Goal: Obtain resource: Download file/media

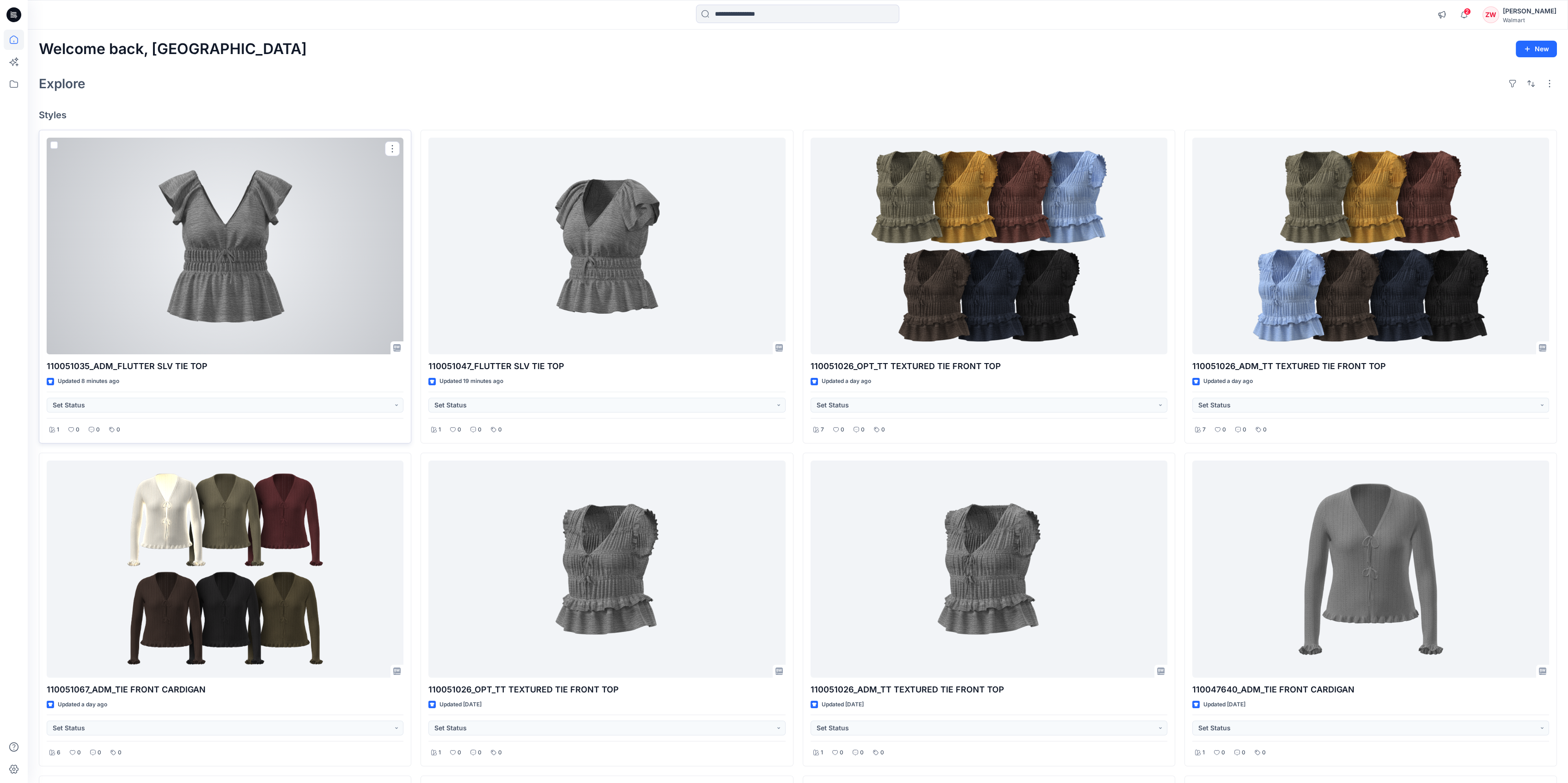
click at [302, 264] on div at bounding box center [225, 246] width 357 height 217
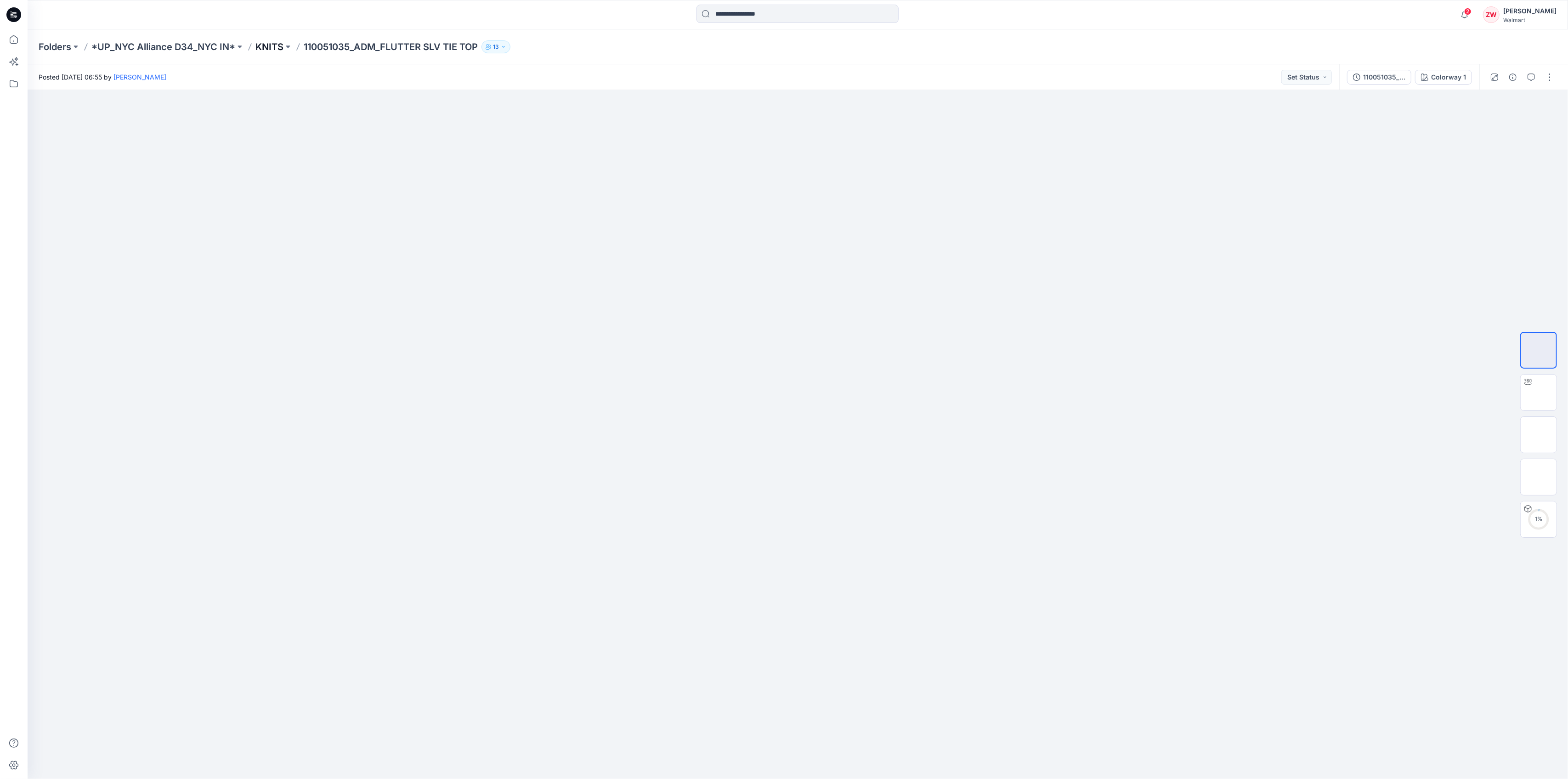
click at [267, 46] on p "KNITS" at bounding box center [270, 46] width 28 height 13
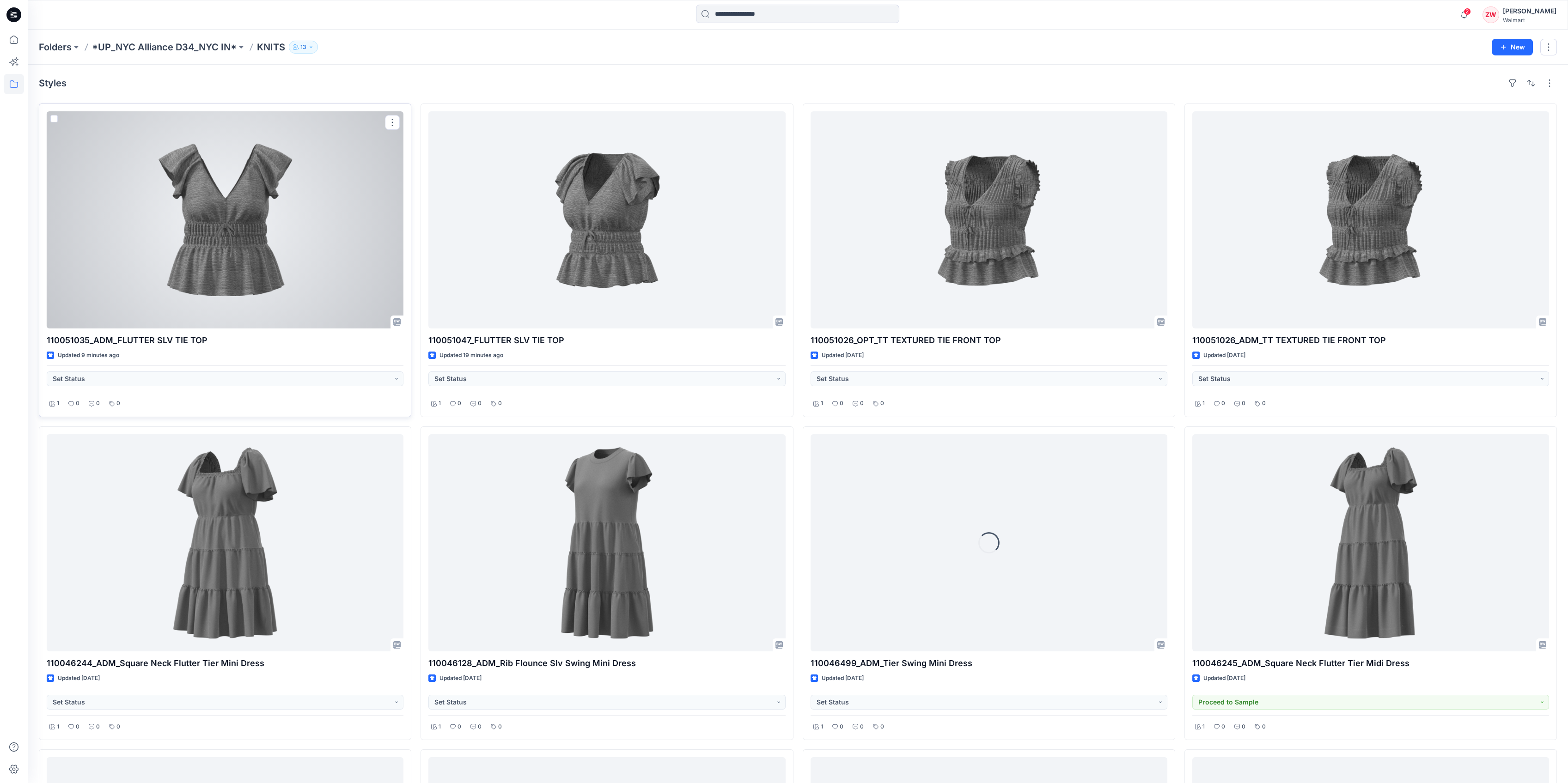
click at [344, 237] on div at bounding box center [225, 220] width 357 height 217
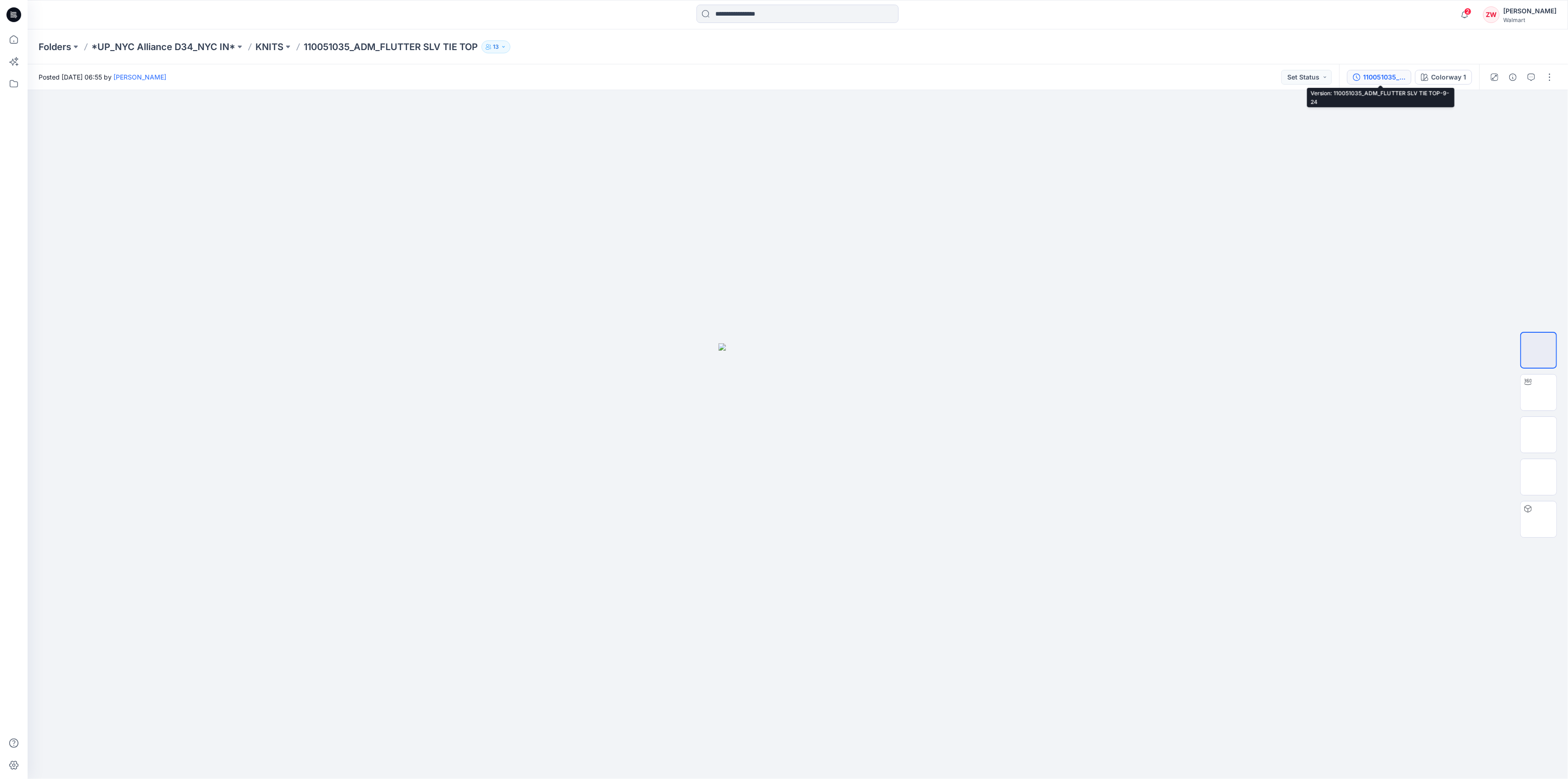
click at [1380, 76] on div "110051035_ADM_FLUTTER SLV TIE TOP-9-24" at bounding box center [1384, 77] width 42 height 10
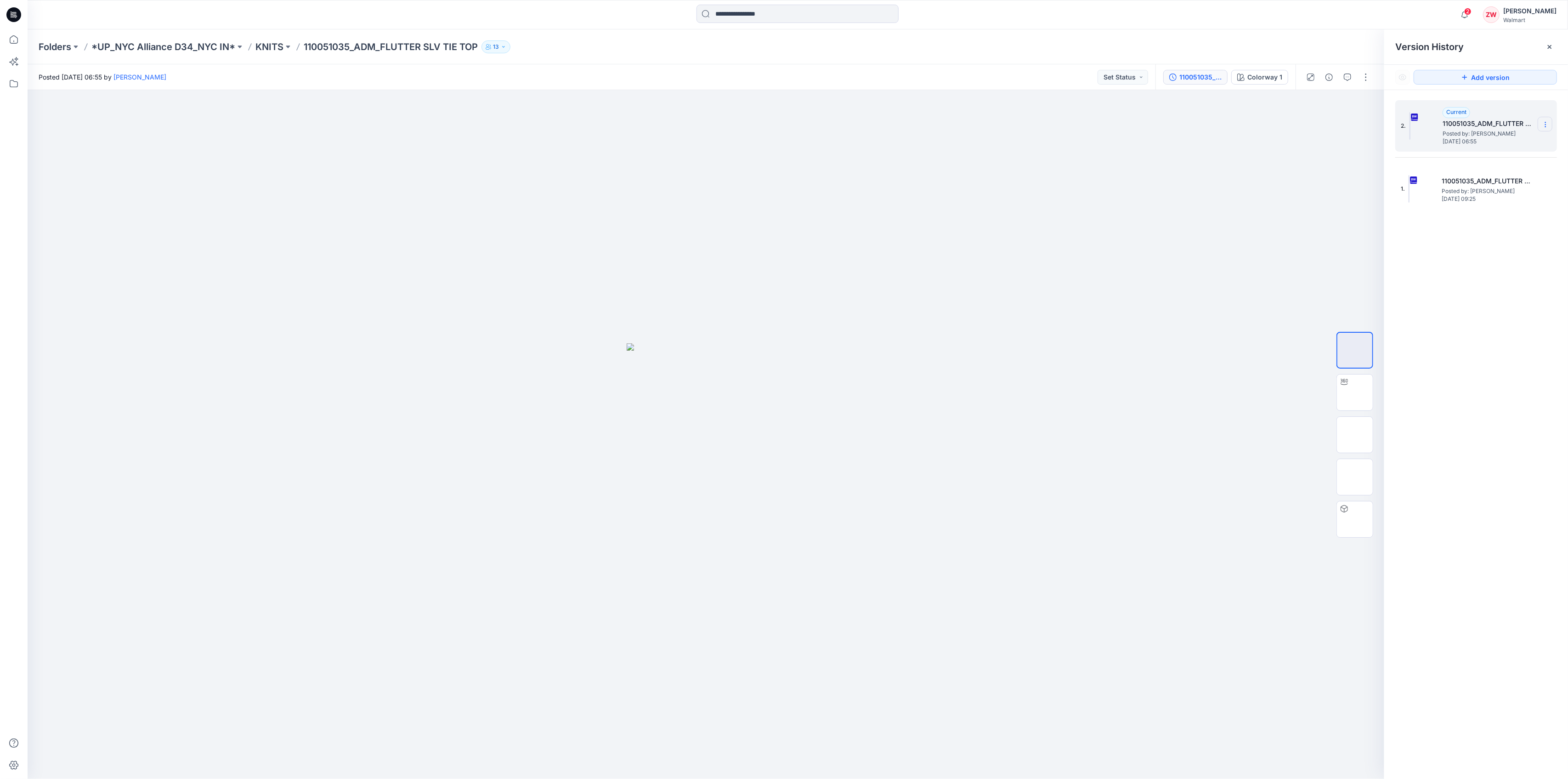
click at [1547, 123] on icon at bounding box center [1545, 125] width 7 height 7
click at [1485, 201] on span "Delete Version" at bounding box center [1482, 202] width 43 height 11
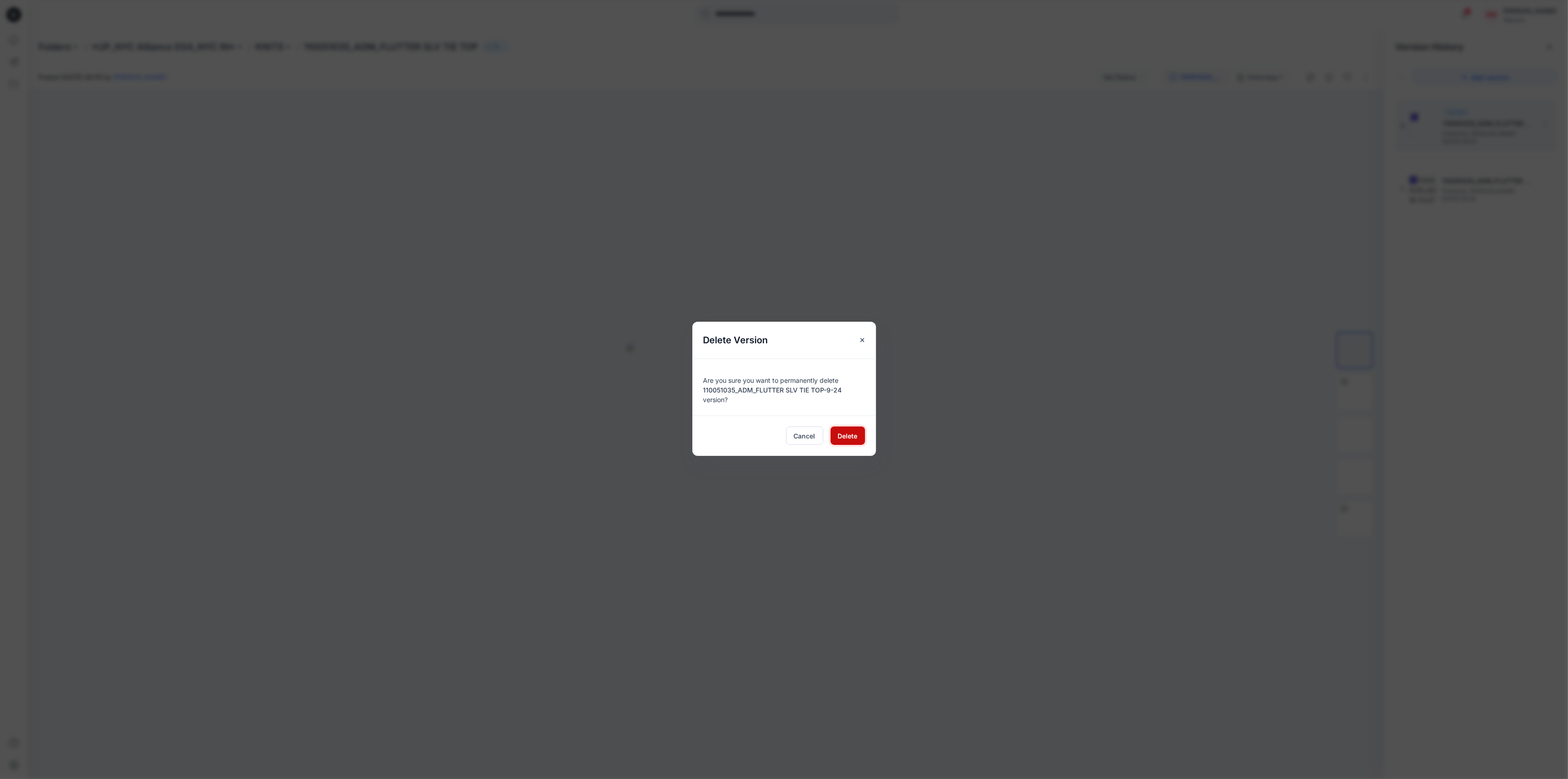
click at [846, 434] on span "Delete" at bounding box center [848, 436] width 19 height 10
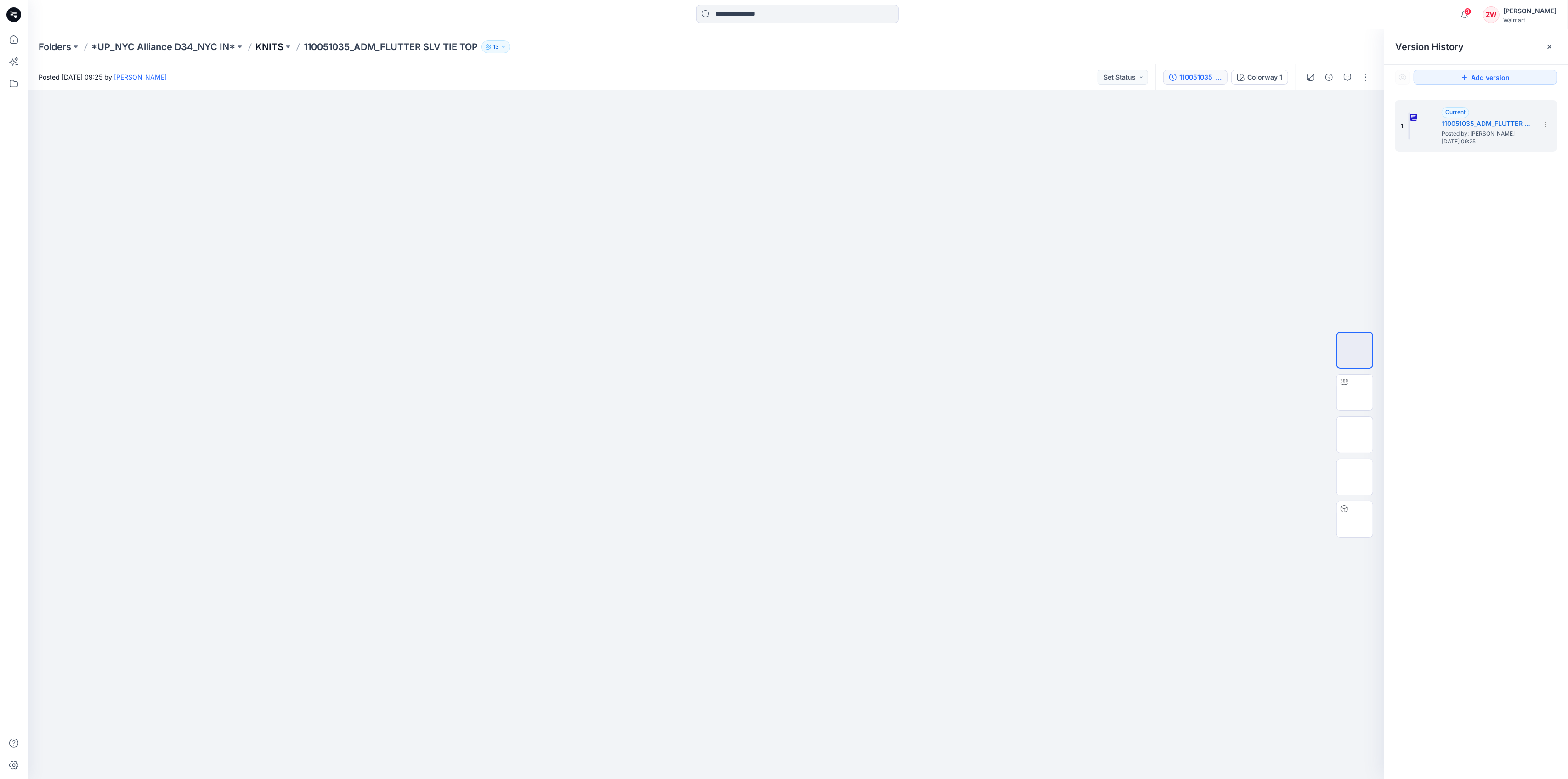
click at [276, 49] on p "KNITS" at bounding box center [270, 46] width 28 height 13
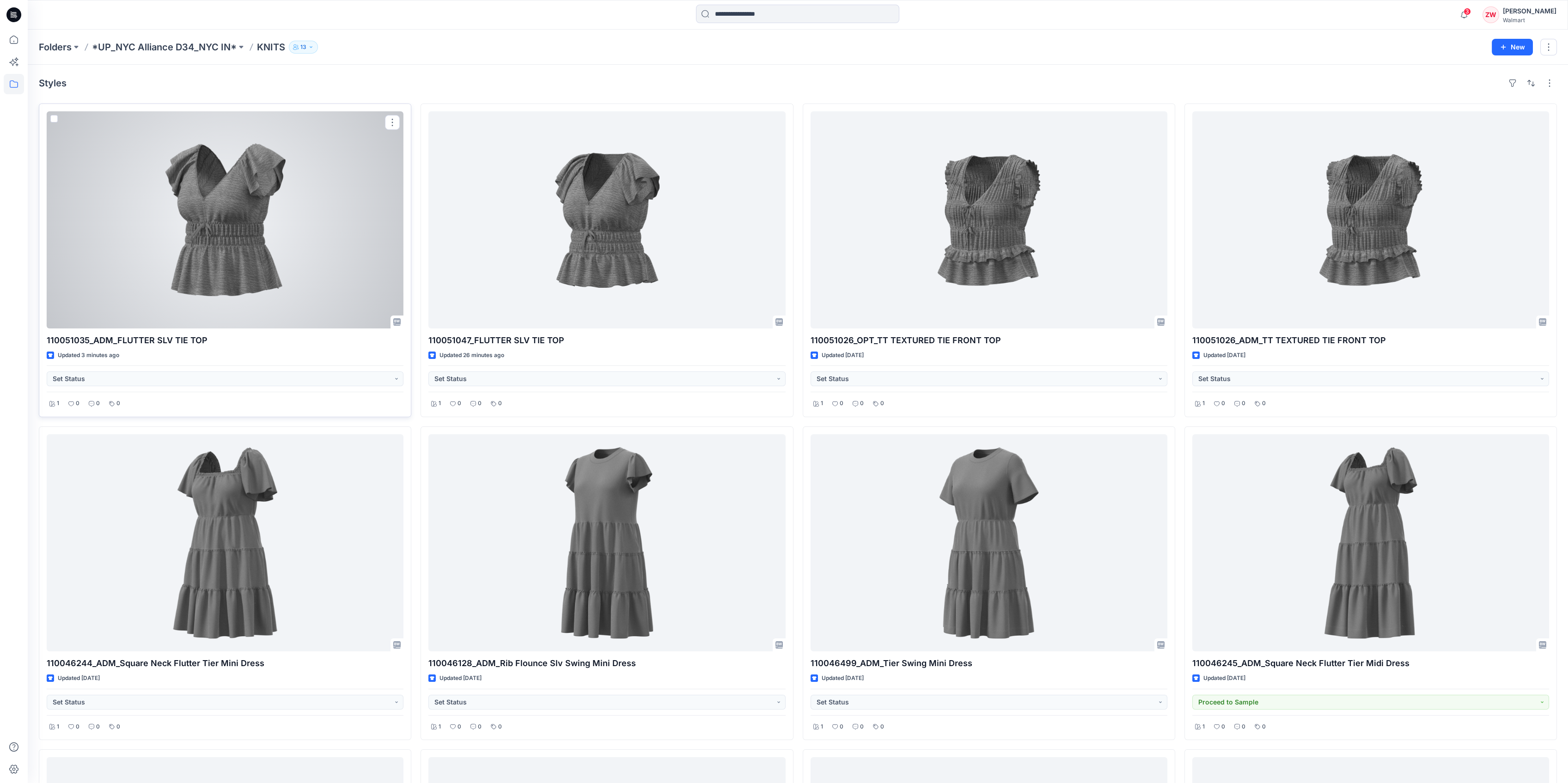
click at [222, 196] on div at bounding box center [225, 220] width 357 height 217
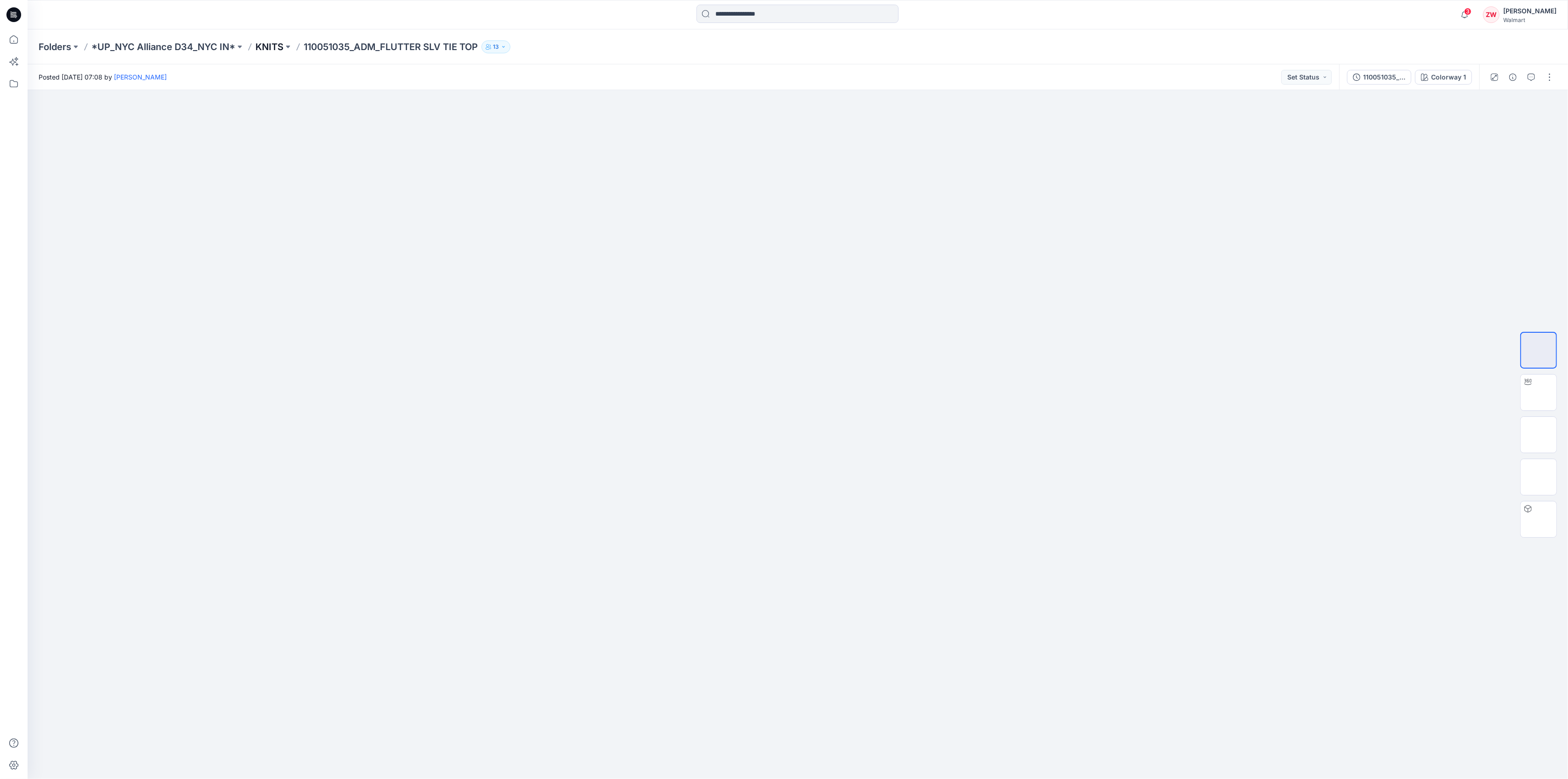
click at [275, 43] on p "KNITS" at bounding box center [270, 46] width 28 height 13
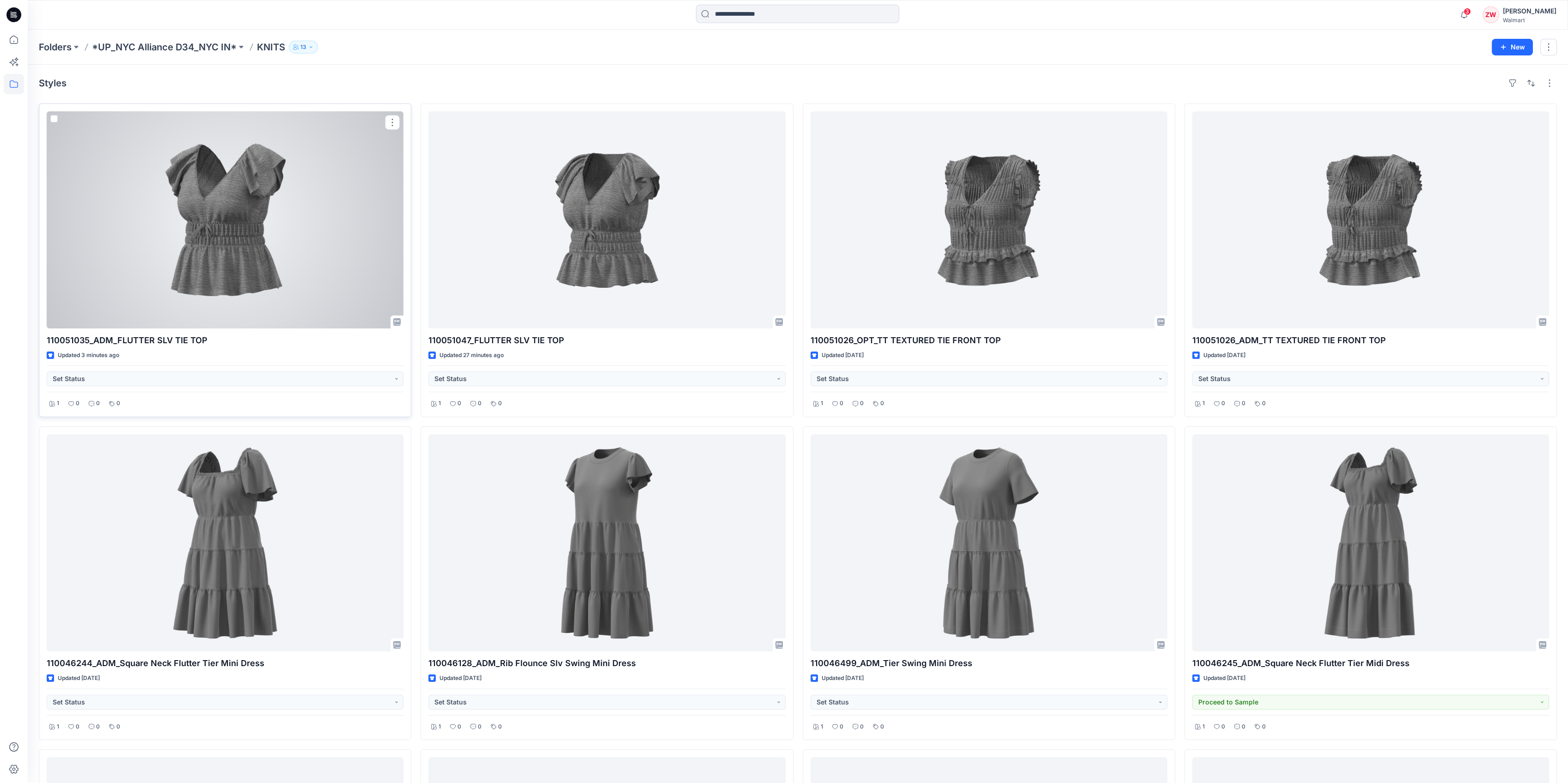
click at [160, 240] on div at bounding box center [225, 220] width 357 height 217
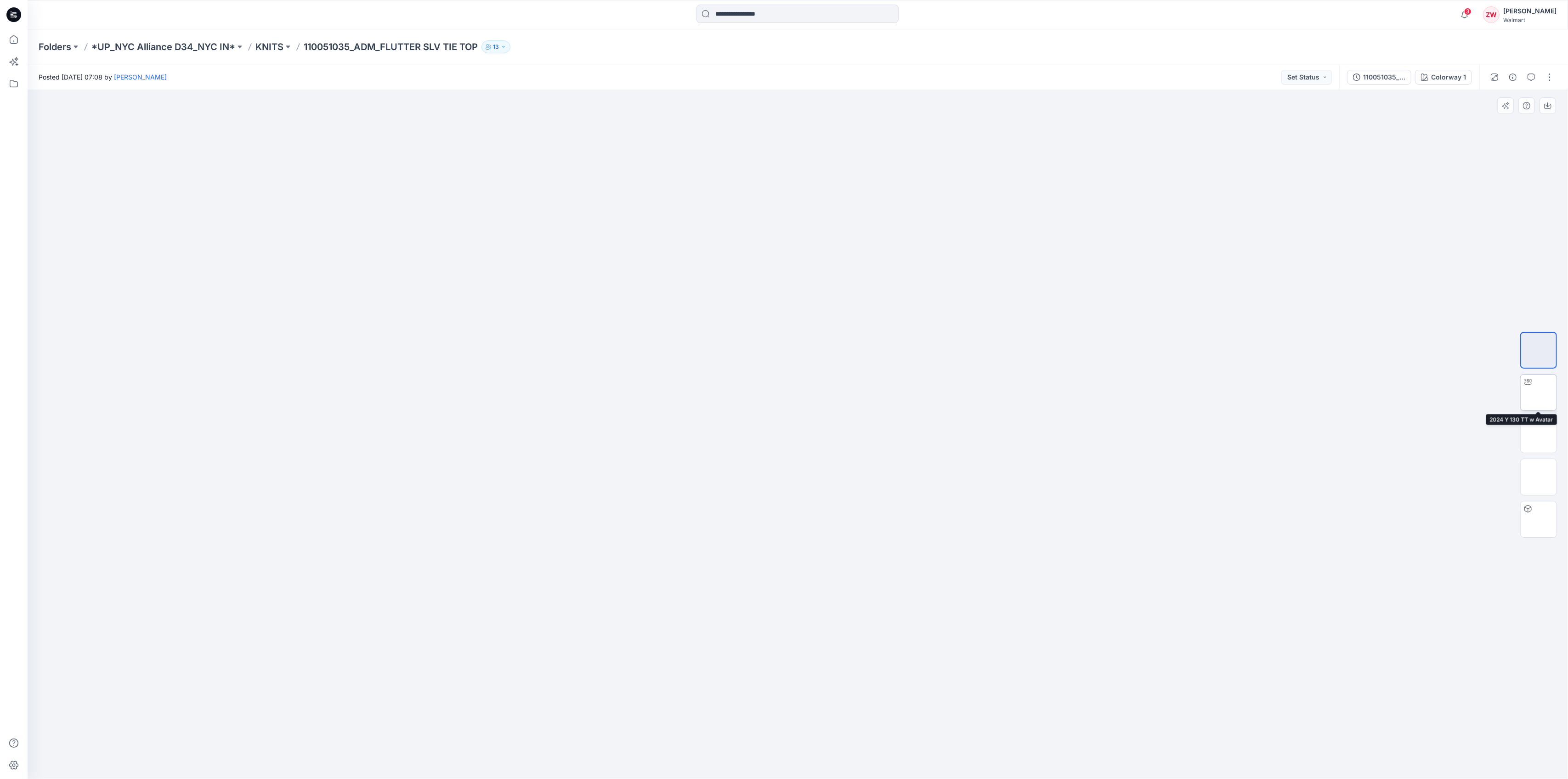
click at [1539, 393] on img at bounding box center [1539, 393] width 0 height 0
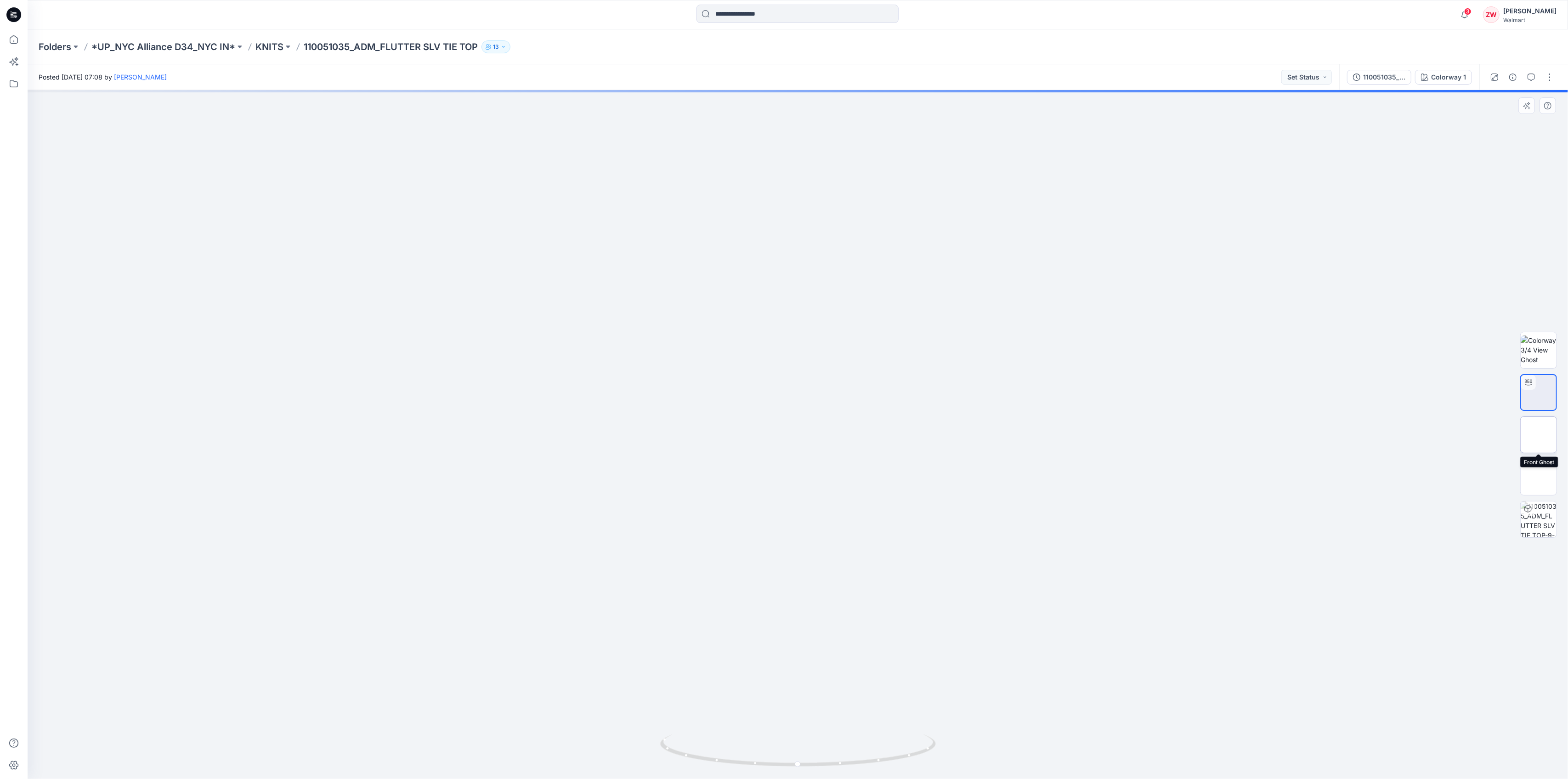
click at [1539, 435] on img at bounding box center [1539, 435] width 0 height 0
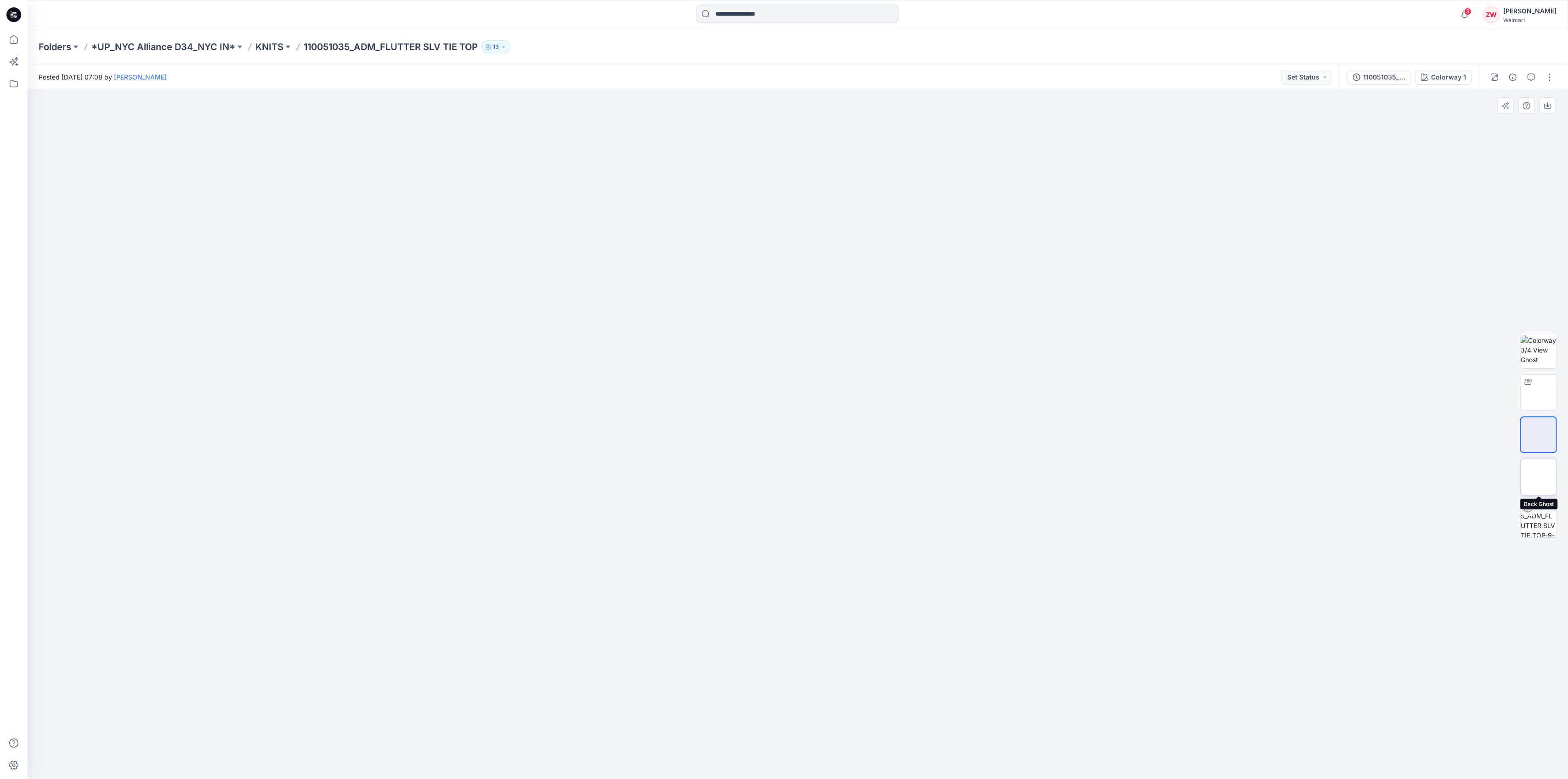
click at [1539, 477] on img at bounding box center [1539, 477] width 0 height 0
click at [1544, 515] on img at bounding box center [1538, 519] width 36 height 36
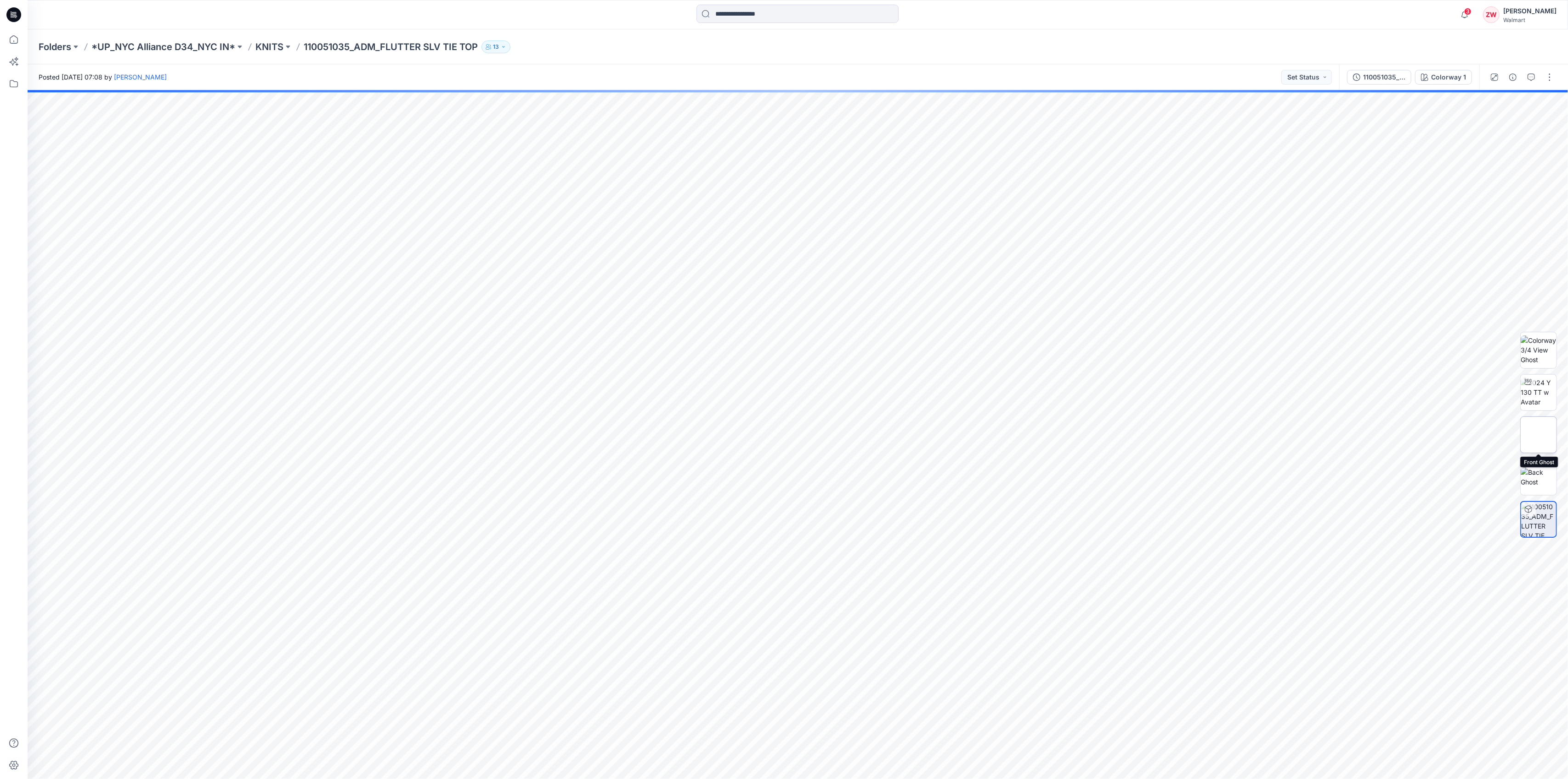
click at [1539, 435] on img at bounding box center [1539, 435] width 0 height 0
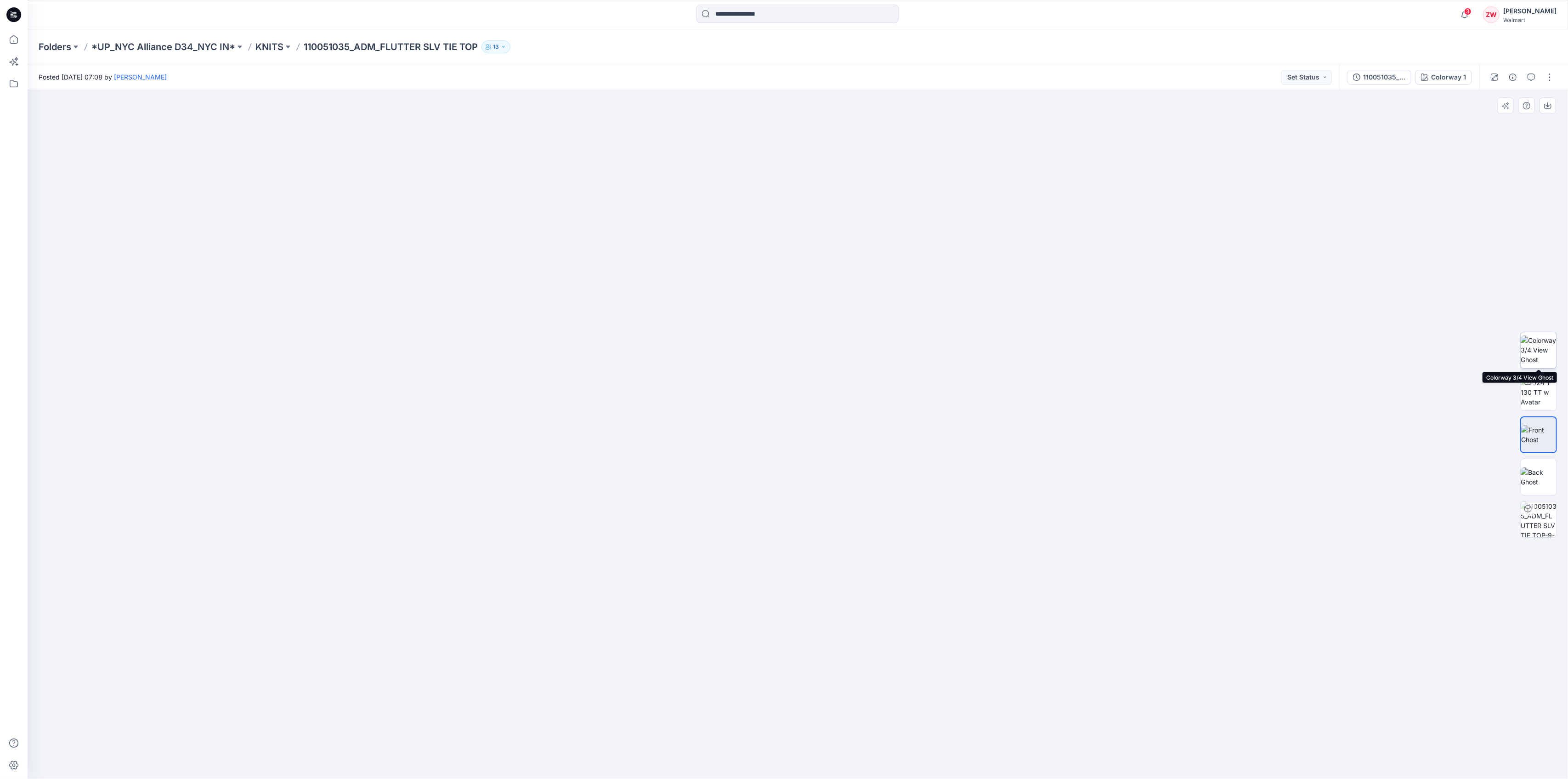
click at [1535, 353] on img at bounding box center [1538, 350] width 36 height 29
click at [272, 46] on p "KNITS" at bounding box center [270, 46] width 28 height 13
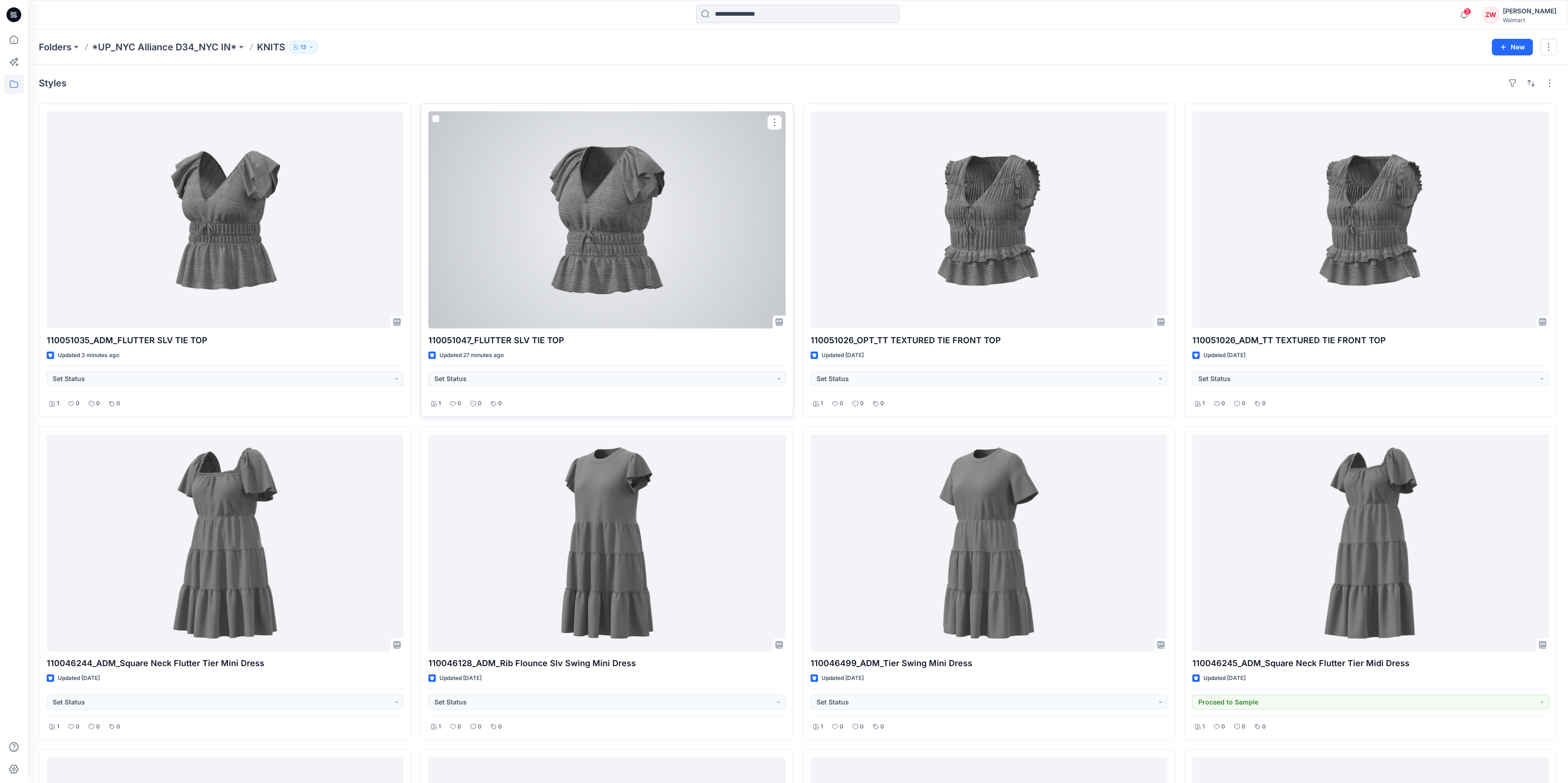
click at [612, 177] on div at bounding box center [607, 220] width 357 height 217
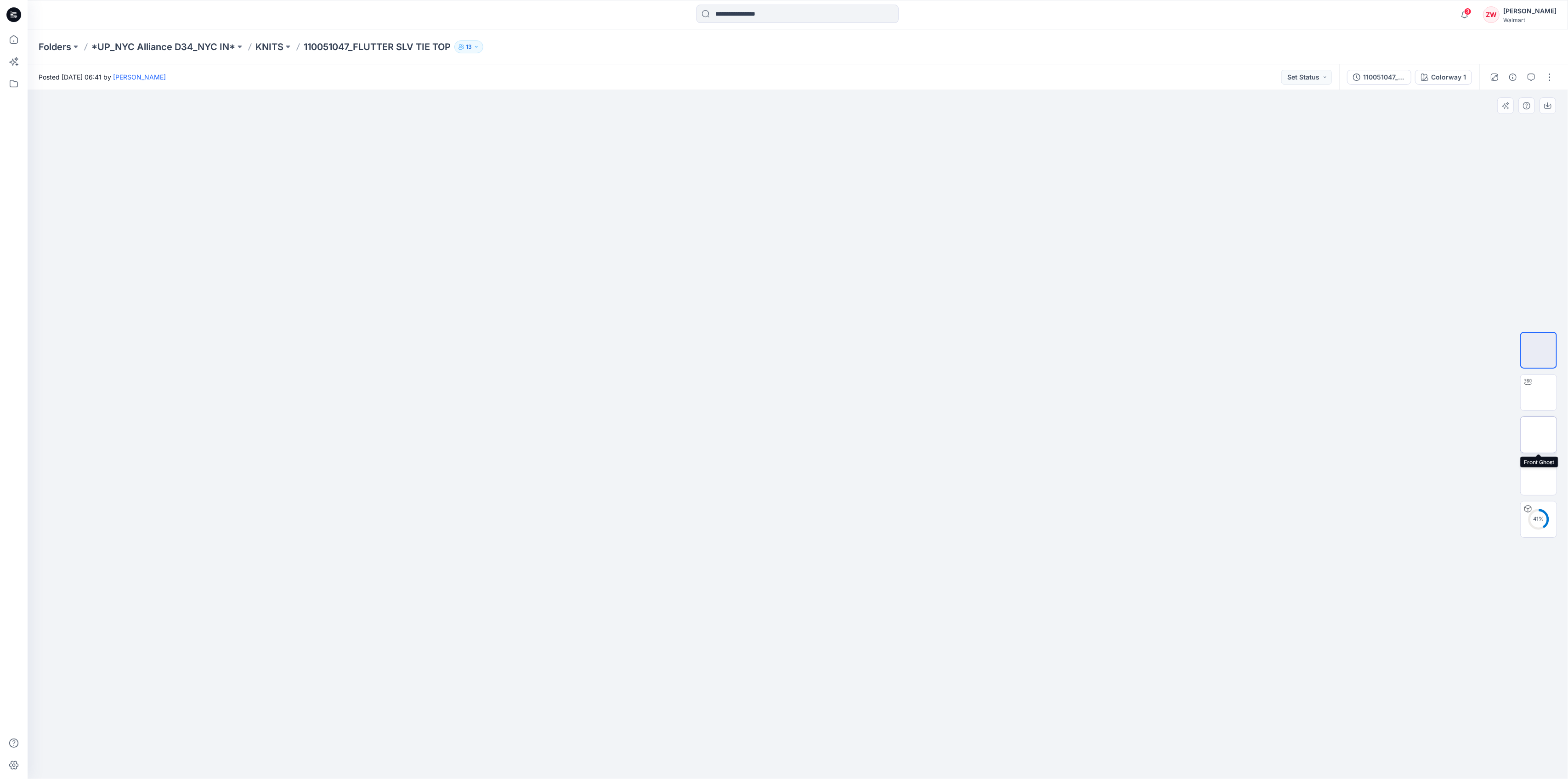
click at [1539, 435] on img at bounding box center [1539, 435] width 0 height 0
click at [1539, 477] on img at bounding box center [1539, 477] width 0 height 0
click at [1550, 515] on img at bounding box center [1538, 519] width 36 height 36
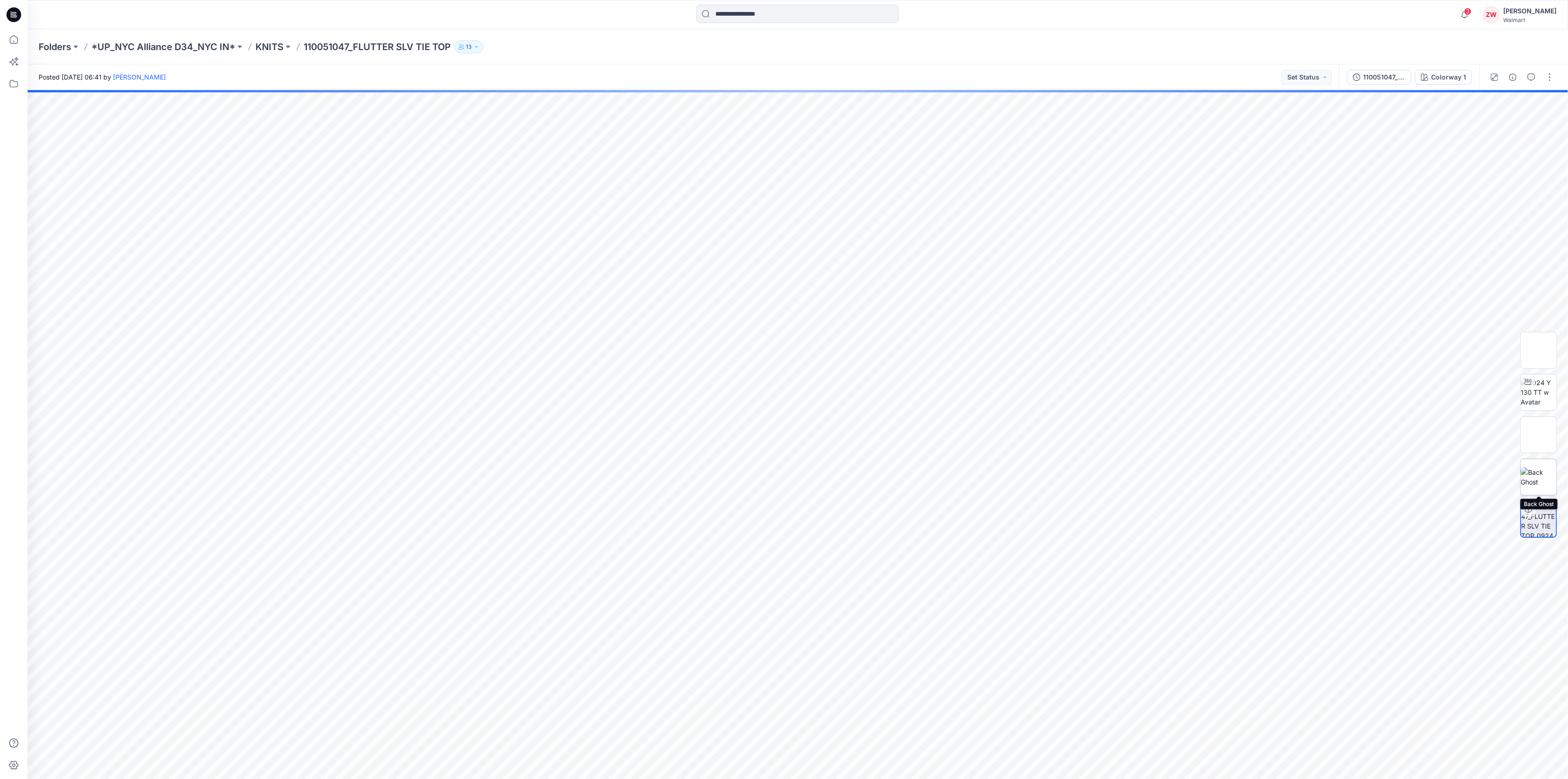
click at [1550, 468] on img at bounding box center [1538, 478] width 36 height 19
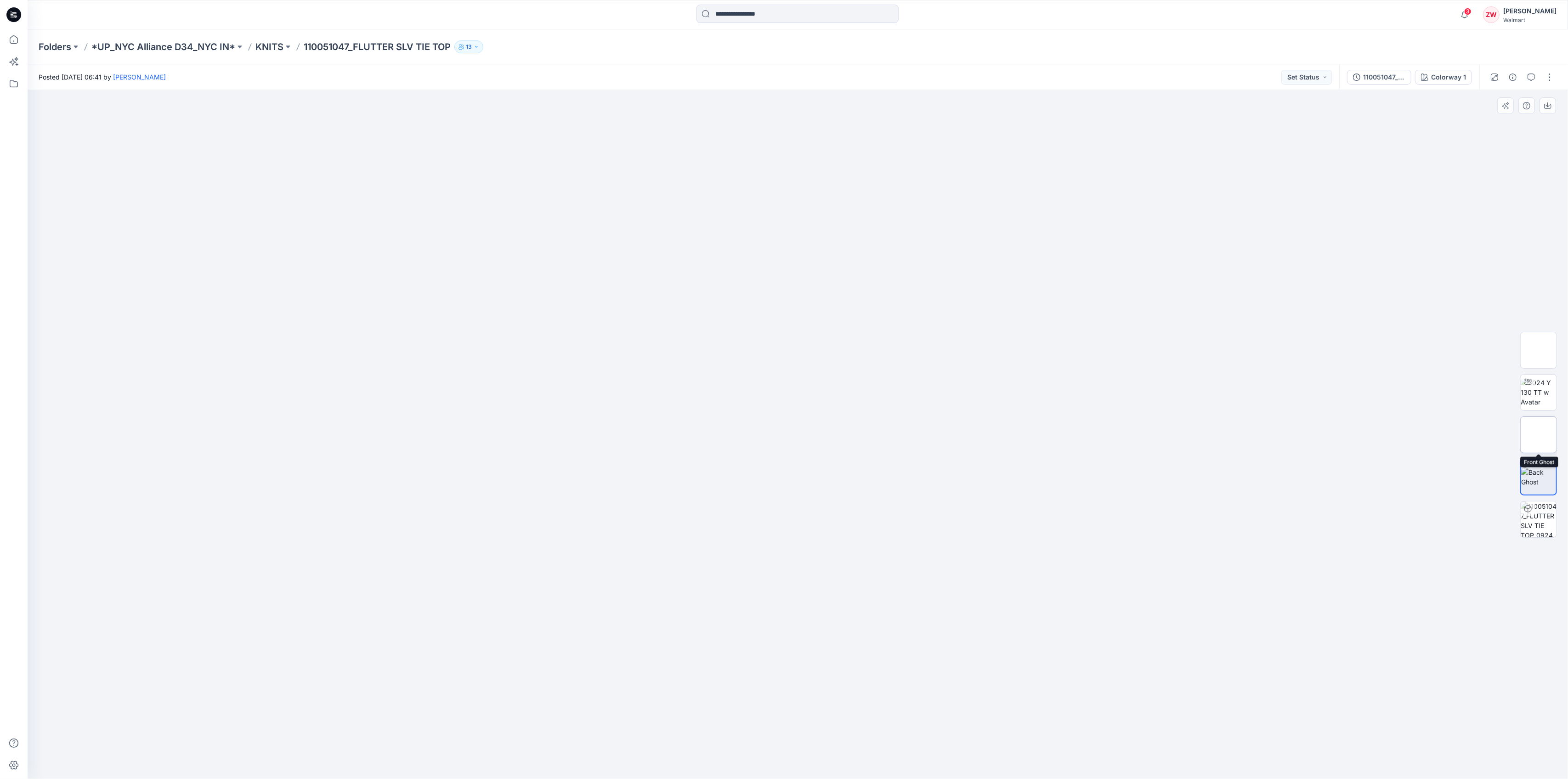
click at [1547, 429] on img at bounding box center [1538, 435] width 36 height 19
click at [1542, 387] on img at bounding box center [1538, 392] width 36 height 29
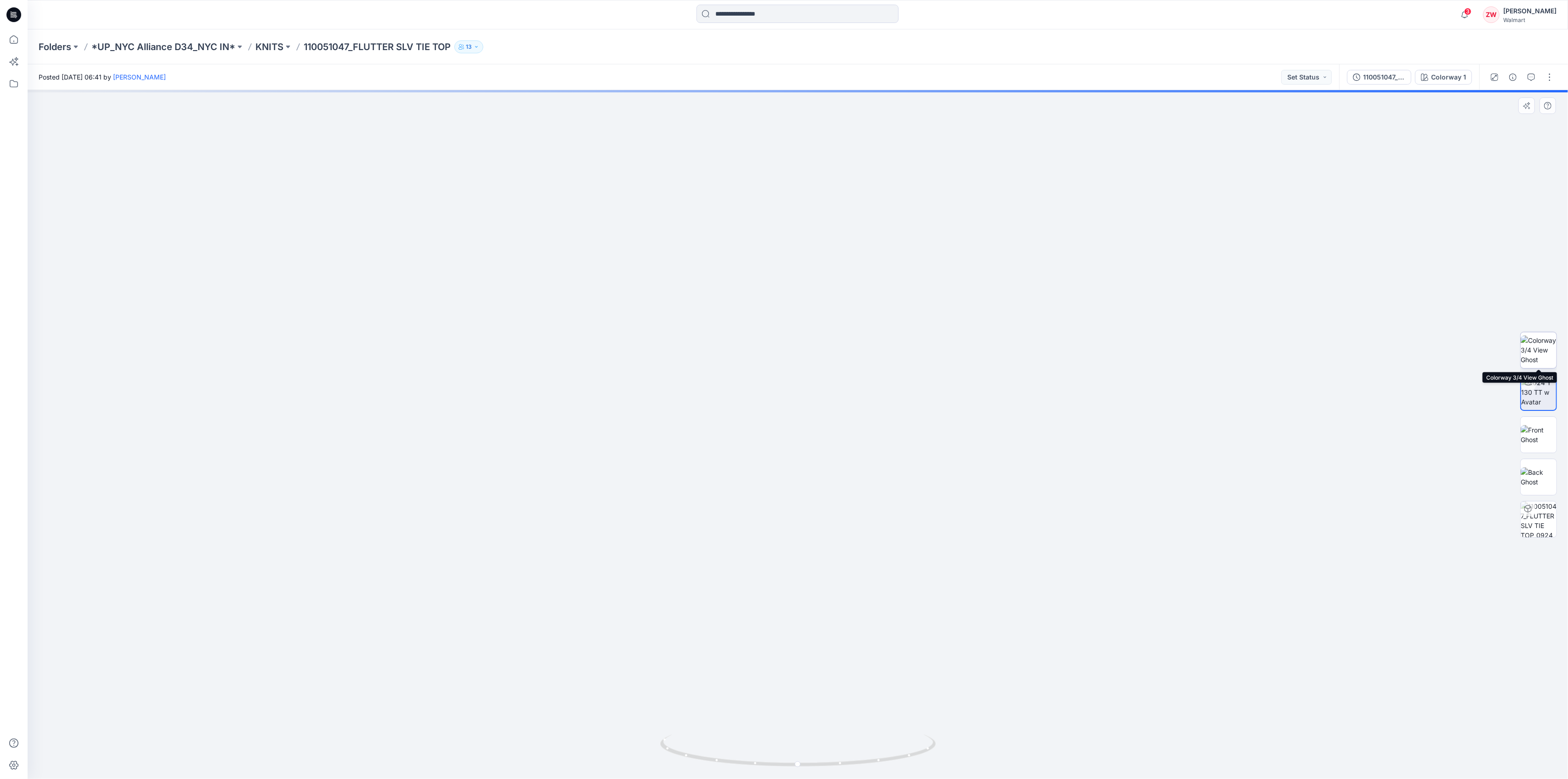
click at [1538, 348] on img at bounding box center [1538, 350] width 36 height 29
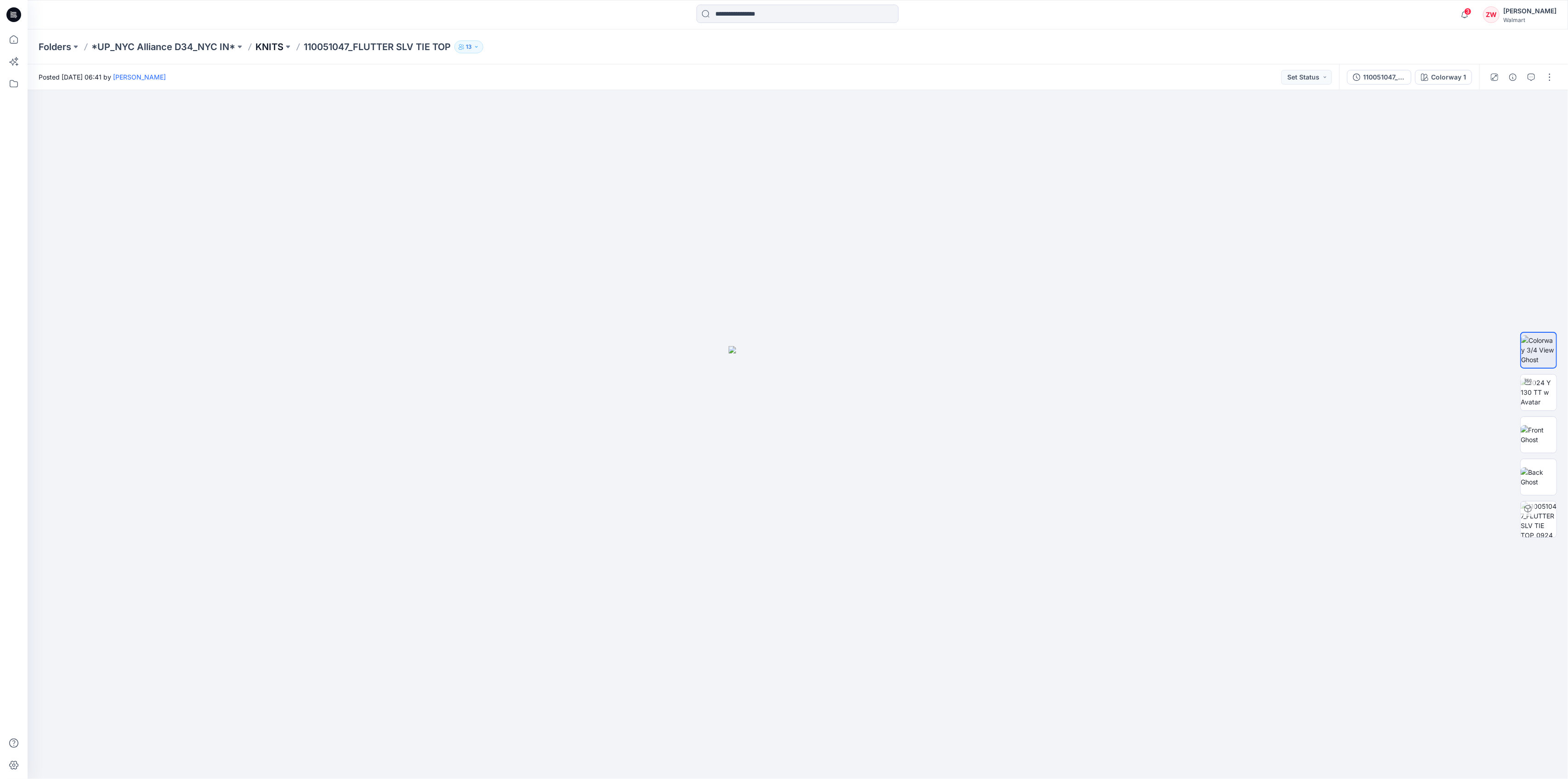
click at [265, 46] on p "KNITS" at bounding box center [270, 46] width 28 height 13
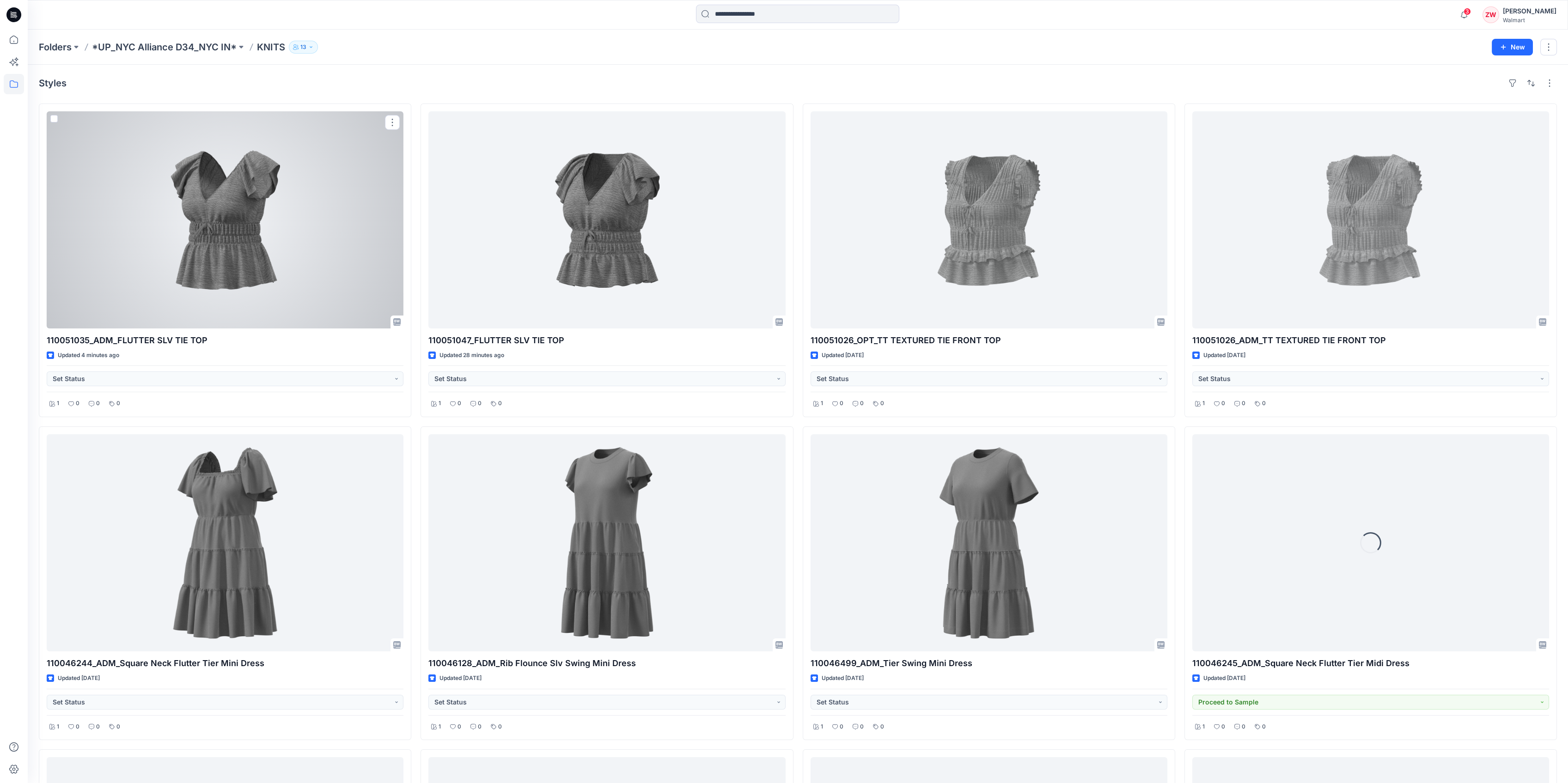
click at [257, 183] on div at bounding box center [225, 220] width 357 height 217
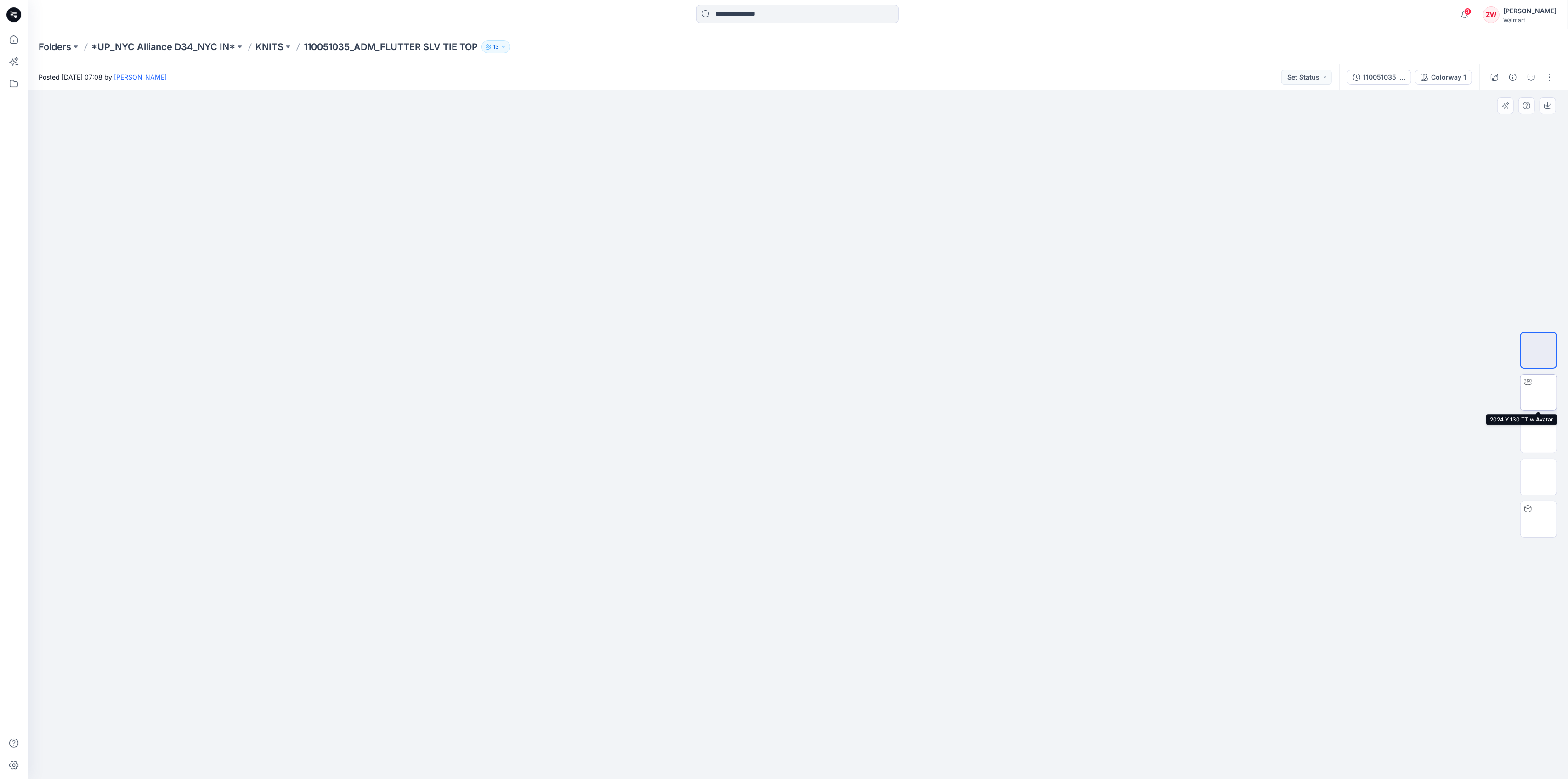
click at [1539, 393] on img at bounding box center [1539, 393] width 0 height 0
click at [1539, 350] on img at bounding box center [1539, 350] width 0 height 0
click at [1539, 435] on img at bounding box center [1539, 435] width 0 height 0
click at [259, 44] on p "KNITS" at bounding box center [270, 46] width 28 height 13
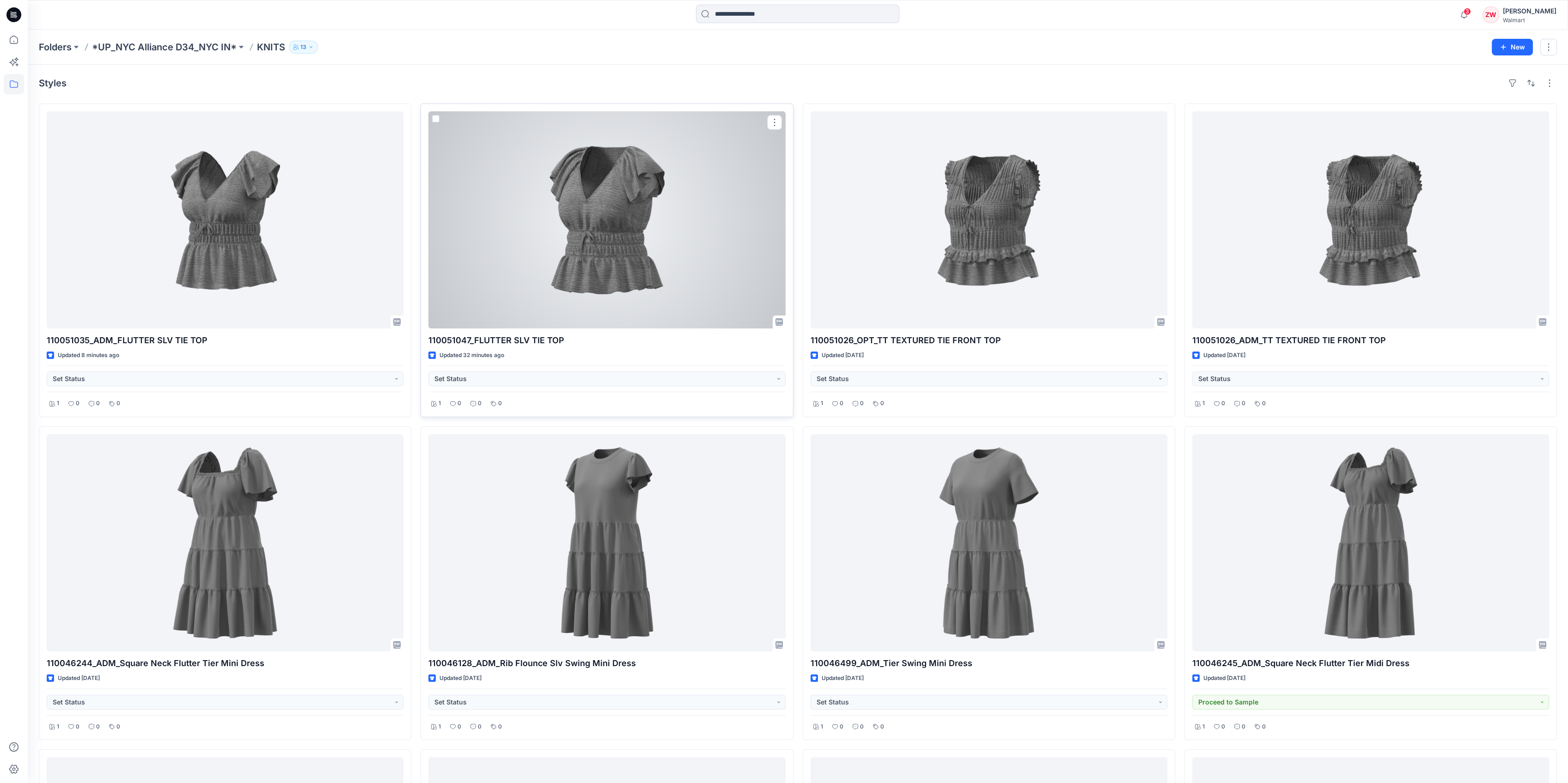
click at [528, 212] on div at bounding box center [607, 220] width 357 height 217
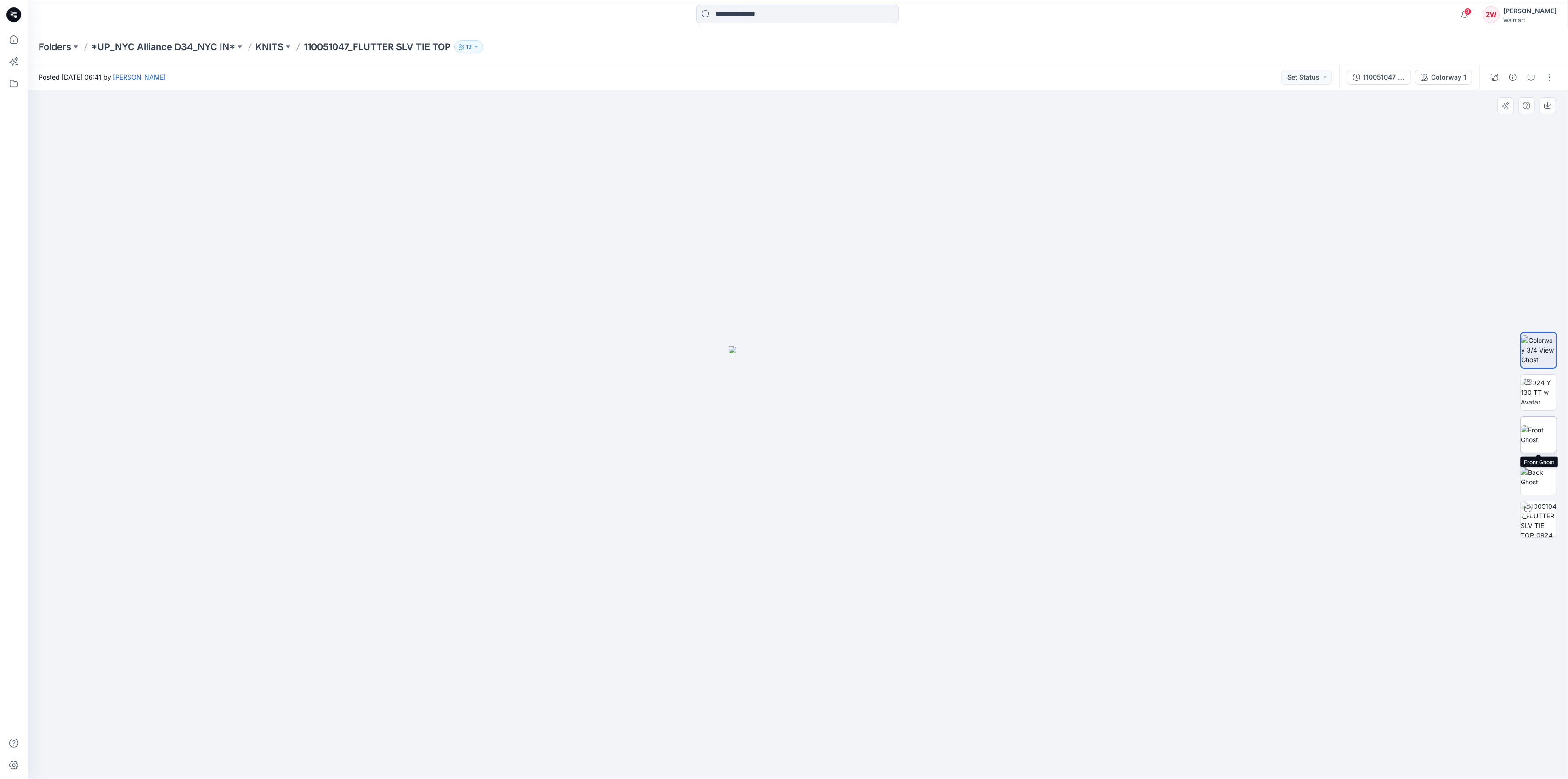
click at [1527, 432] on img at bounding box center [1538, 435] width 36 height 19
click at [270, 48] on p "KNITS" at bounding box center [270, 46] width 28 height 13
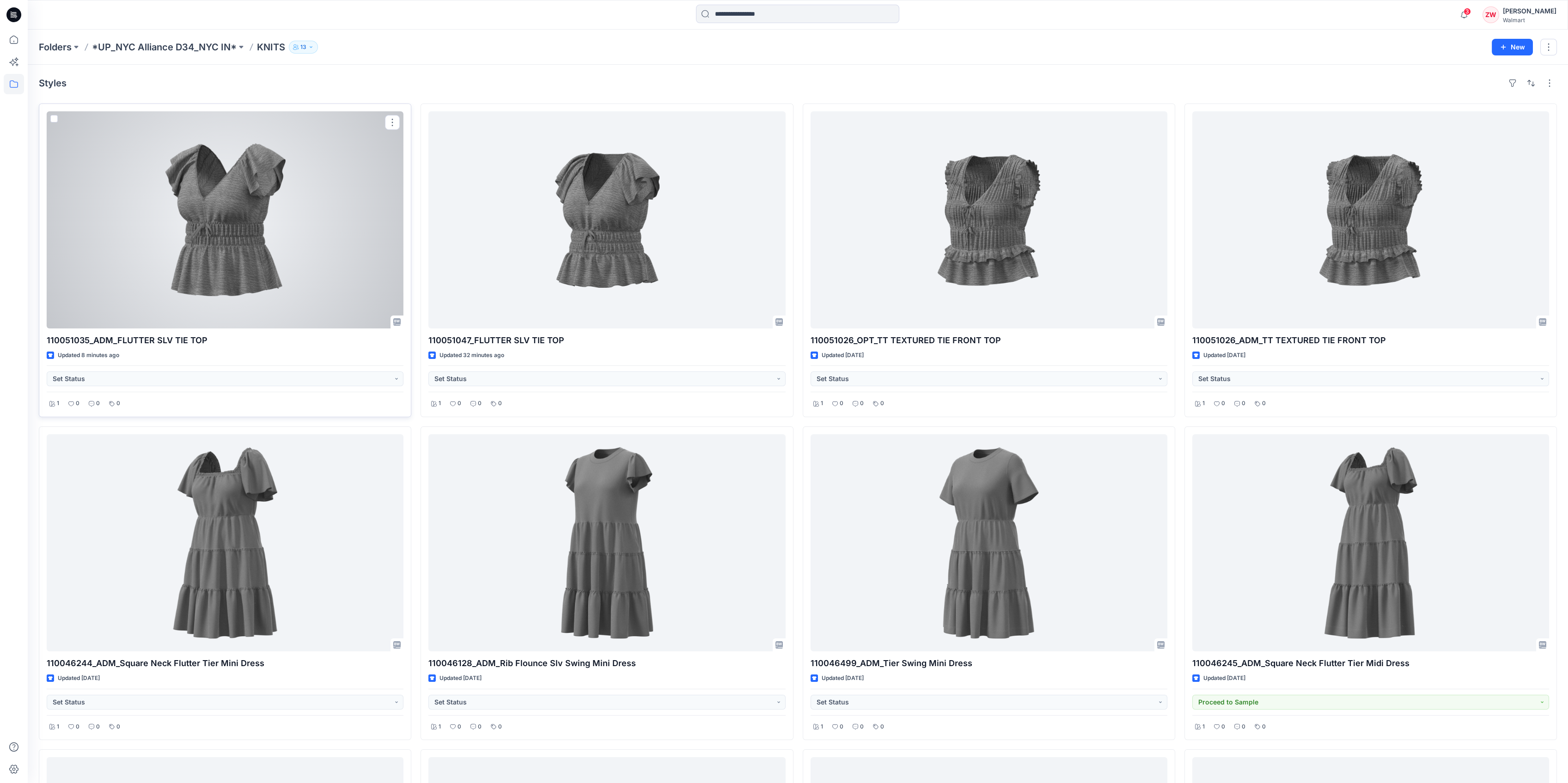
click at [173, 201] on div at bounding box center [225, 220] width 357 height 217
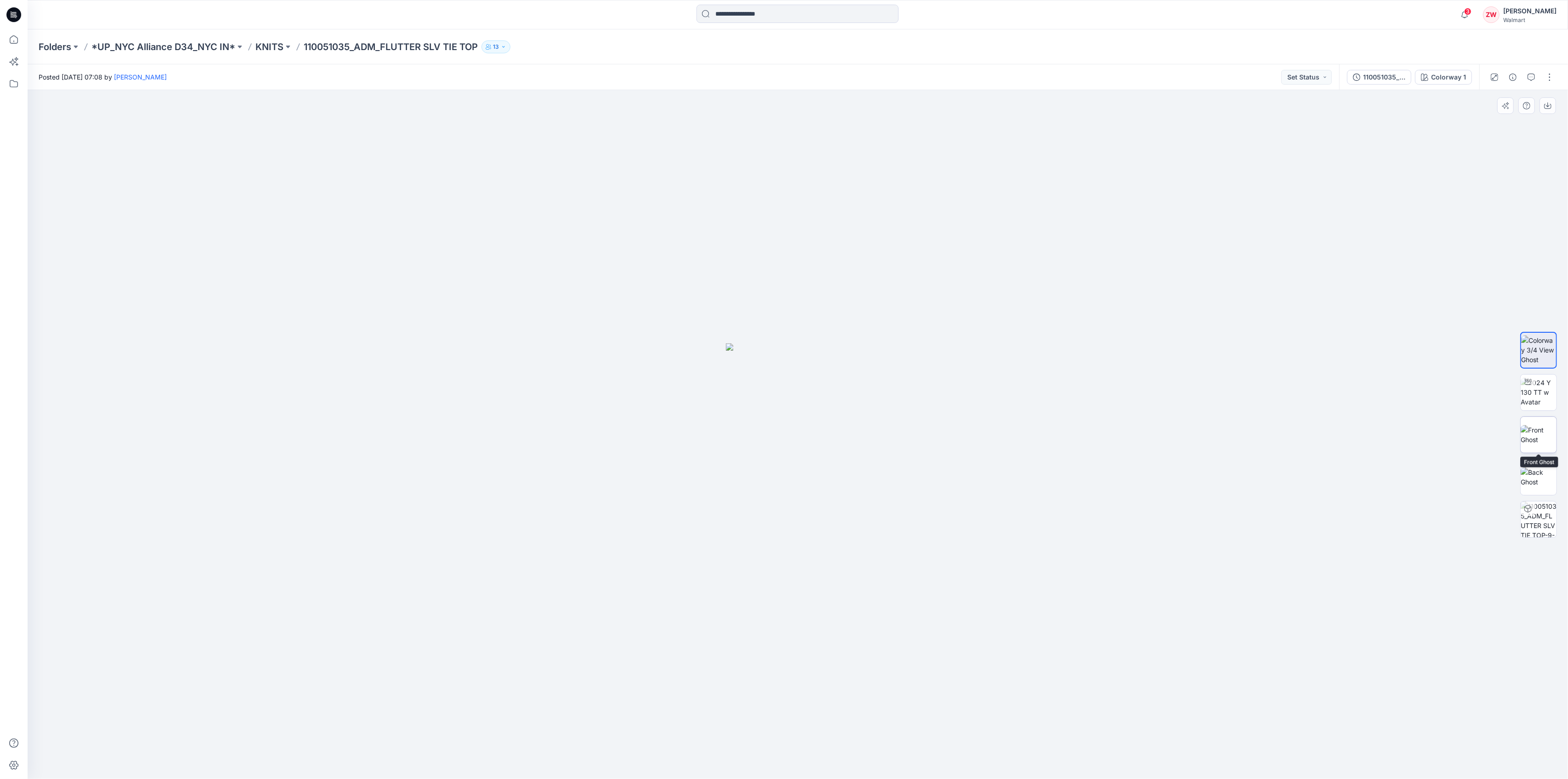
click at [1551, 425] on img at bounding box center [1538, 435] width 36 height 19
click at [1529, 346] on img at bounding box center [1538, 350] width 36 height 29
click at [1533, 468] on img at bounding box center [1538, 478] width 36 height 19
click at [1531, 437] on img at bounding box center [1538, 435] width 36 height 19
click at [269, 50] on p "KNITS" at bounding box center [270, 46] width 28 height 13
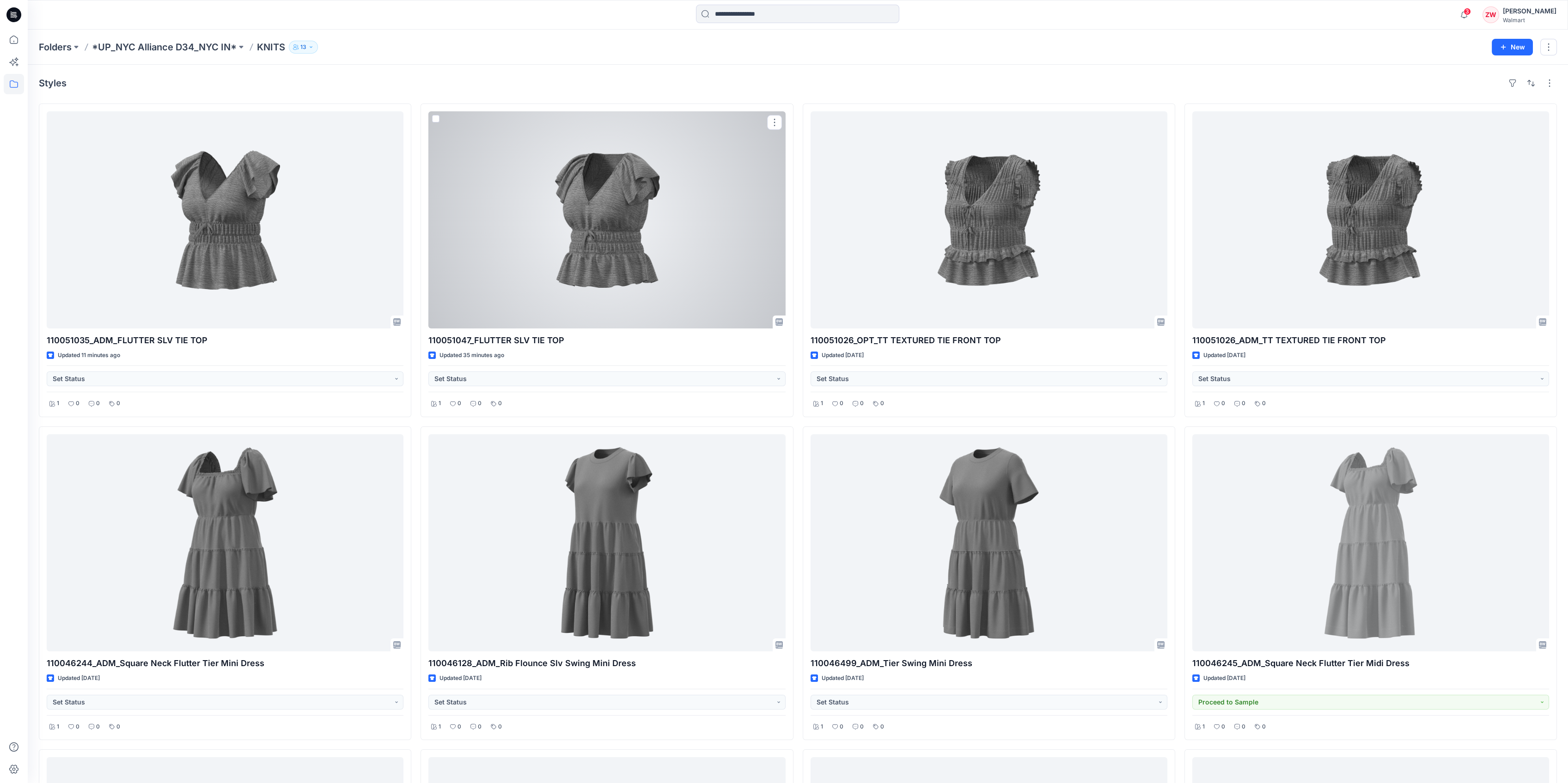
click at [506, 234] on div at bounding box center [607, 220] width 357 height 217
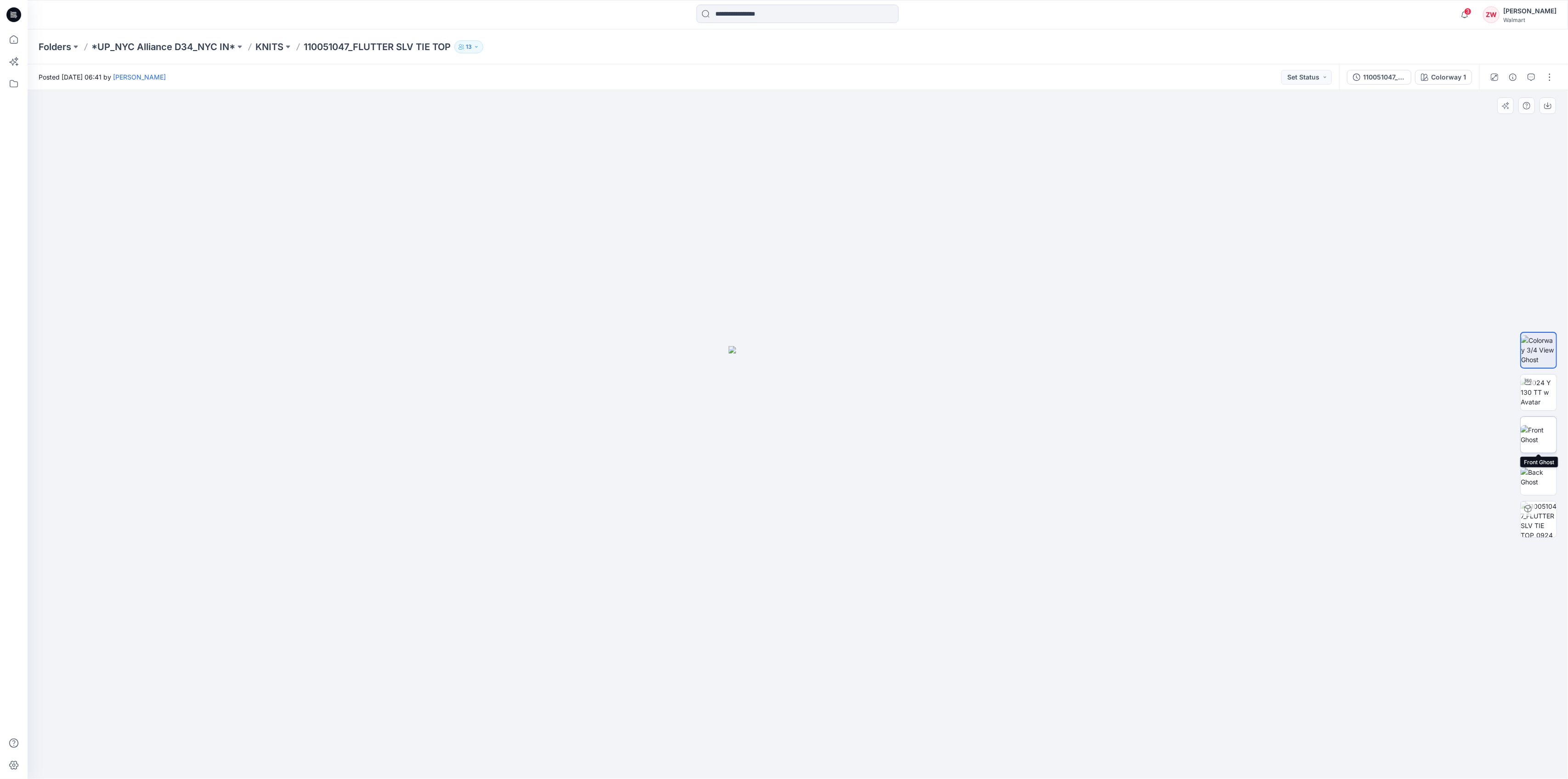
click at [1540, 436] on img at bounding box center [1538, 435] width 36 height 19
click at [1537, 398] on img at bounding box center [1538, 392] width 36 height 29
click at [1545, 473] on img at bounding box center [1538, 478] width 36 height 19
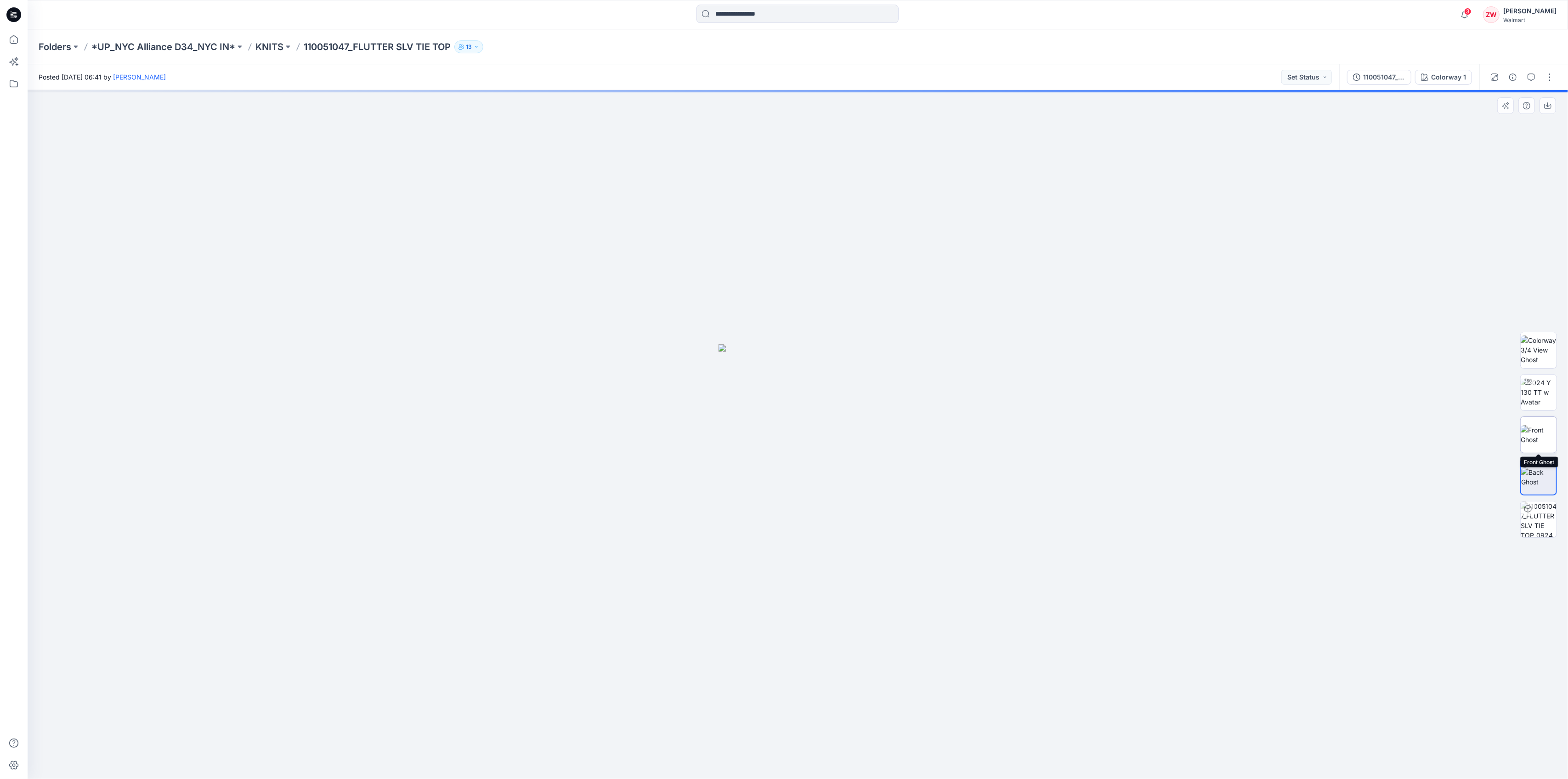
click at [1539, 440] on img at bounding box center [1538, 435] width 36 height 19
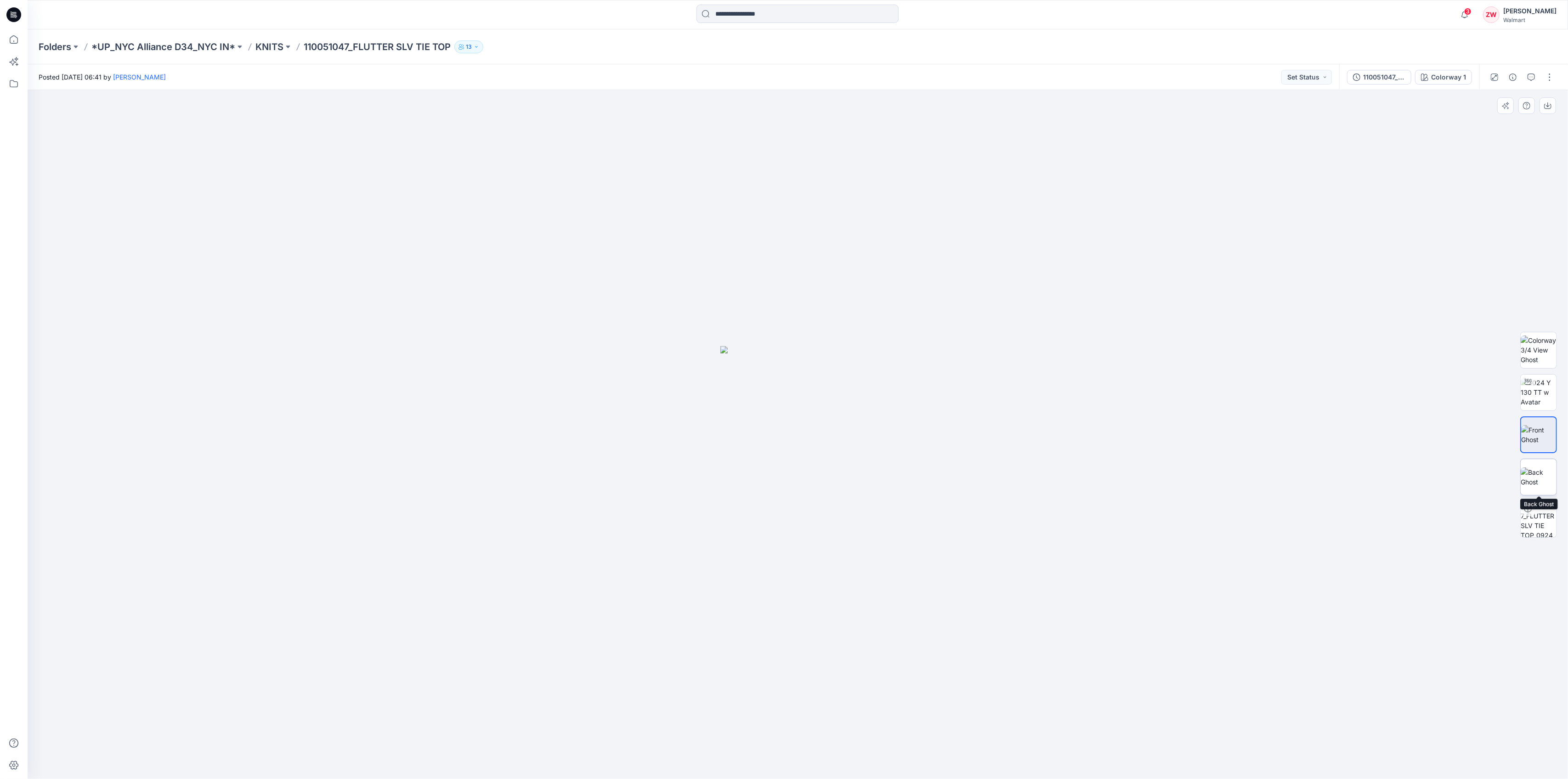
click at [1539, 471] on img at bounding box center [1538, 478] width 36 height 19
click at [1538, 432] on img at bounding box center [1538, 435] width 36 height 19
click at [276, 44] on p "KNITS" at bounding box center [270, 46] width 28 height 13
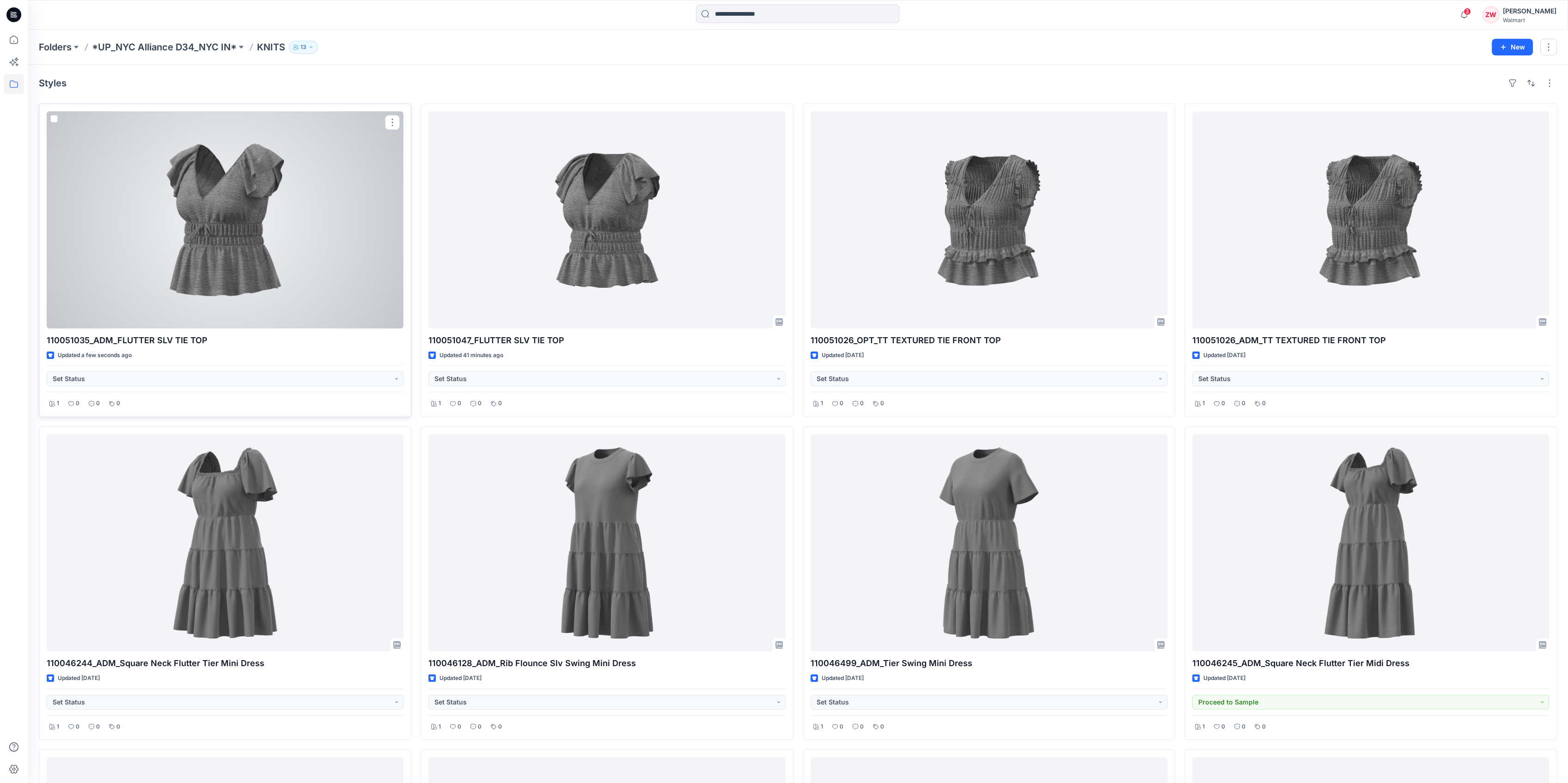
click at [250, 223] on div at bounding box center [225, 220] width 357 height 217
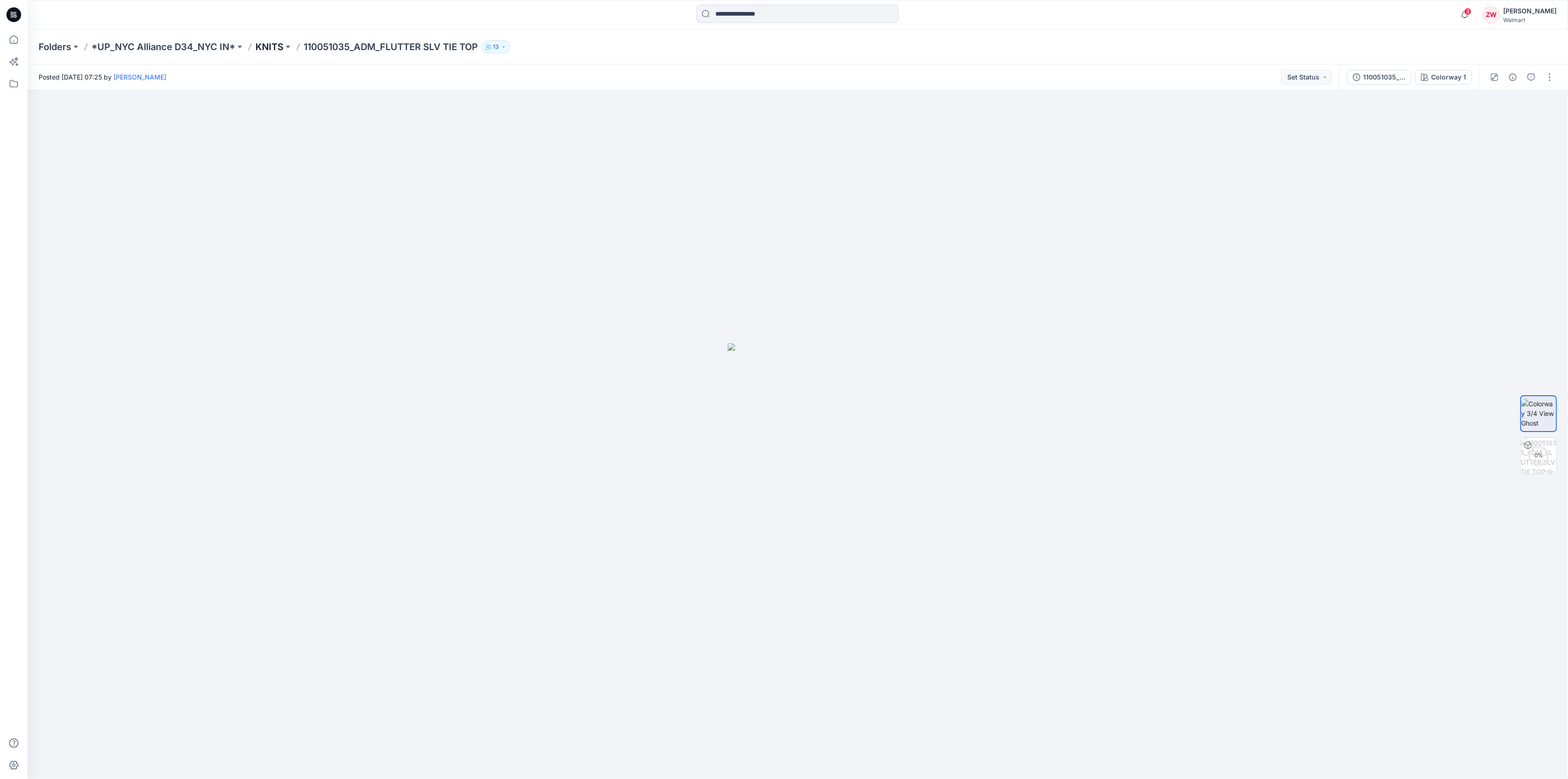
click at [283, 48] on p "KNITS" at bounding box center [270, 46] width 28 height 13
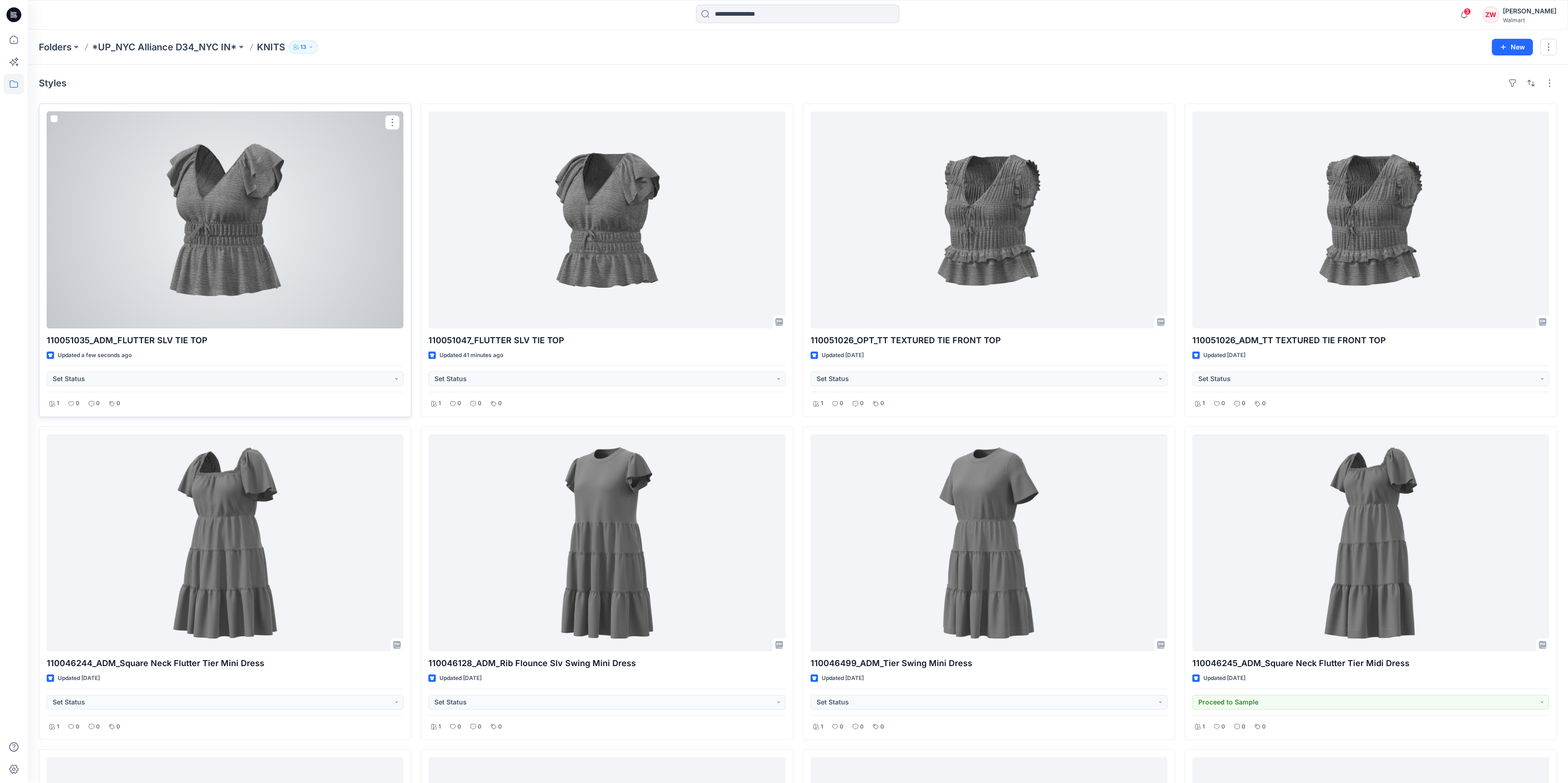
click at [230, 173] on div at bounding box center [225, 220] width 357 height 217
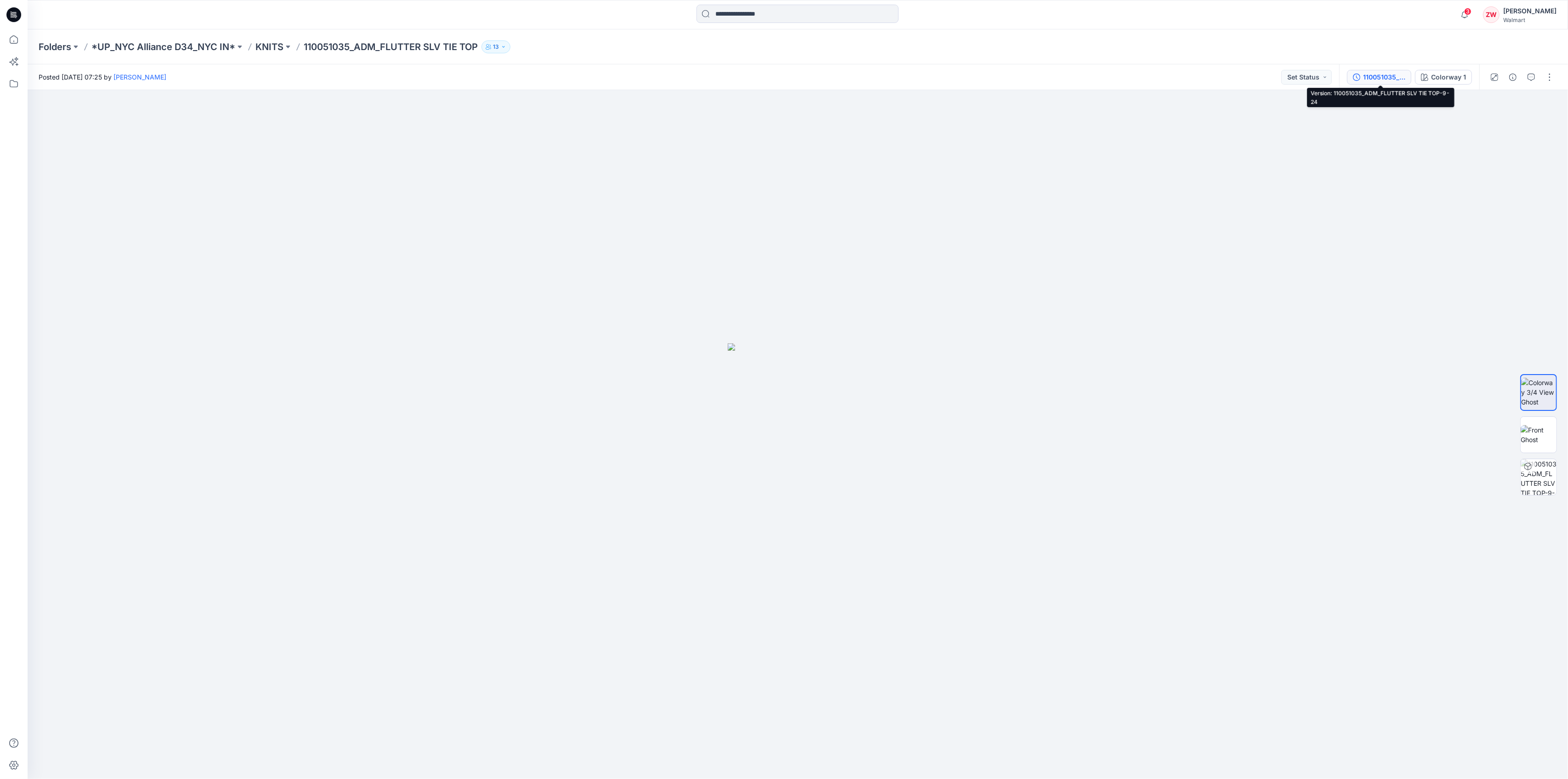
click at [1389, 79] on div "110051035_ADM_FLUTTER SLV TIE TOP-9-24" at bounding box center [1384, 77] width 42 height 10
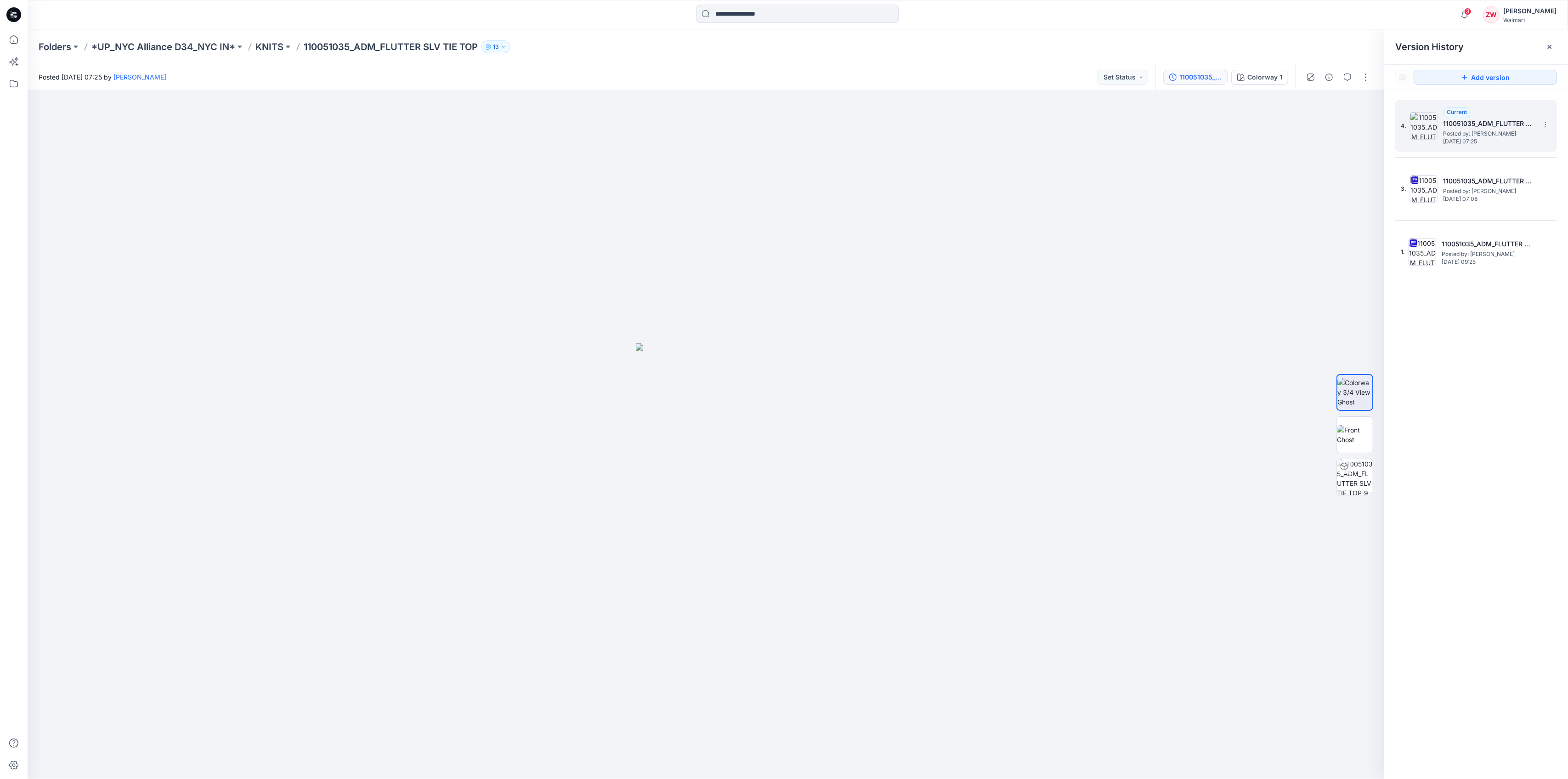
click at [1465, 138] on span "[DATE] 07:25" at bounding box center [1489, 141] width 92 height 7
click at [1480, 129] on span "Posted by: [PERSON_NAME]" at bounding box center [1489, 133] width 92 height 9
click at [1481, 196] on span "[DATE] 07:08" at bounding box center [1489, 199] width 92 height 7
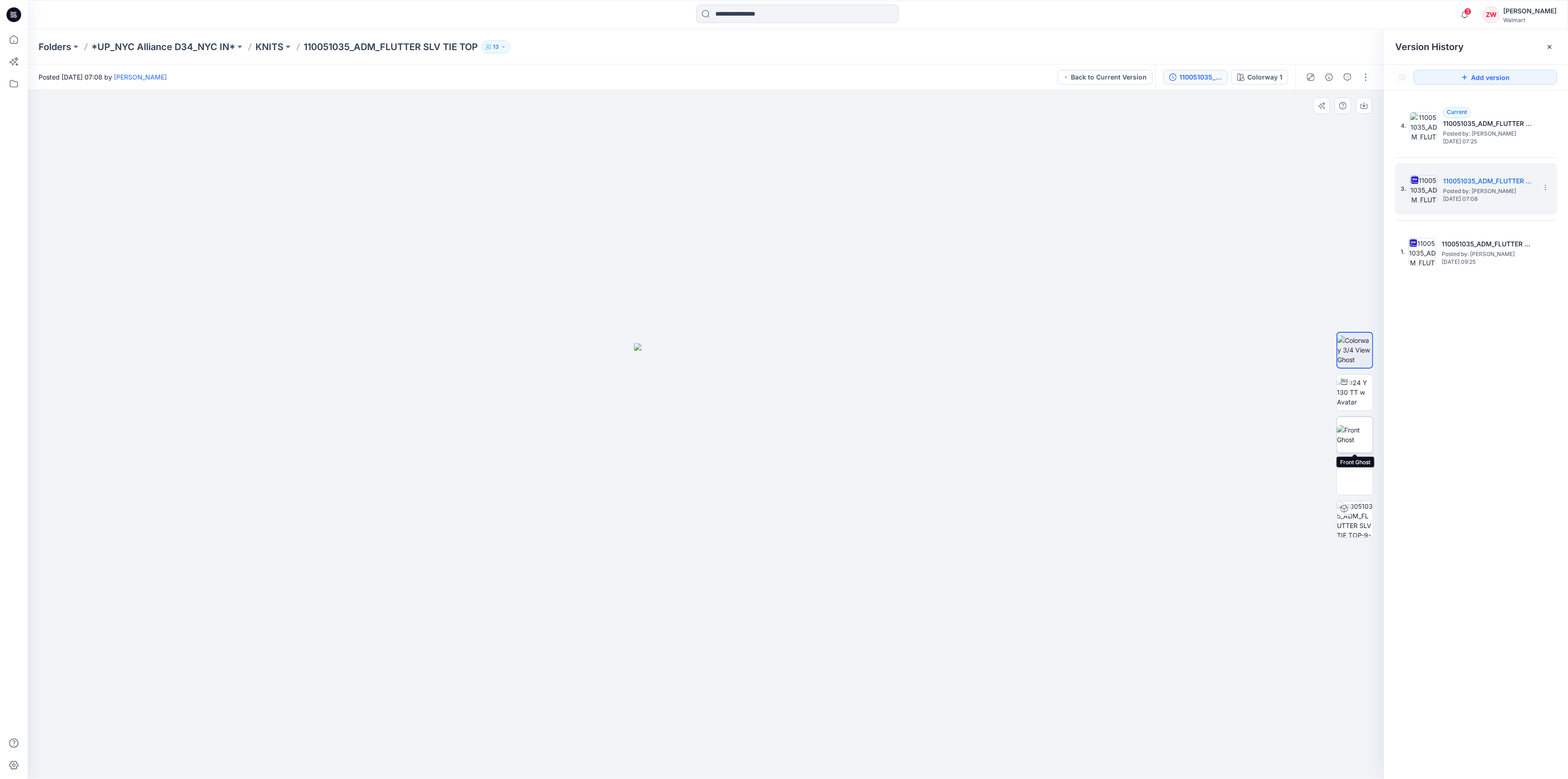
click at [1357, 442] on img at bounding box center [1354, 435] width 36 height 19
click at [1468, 129] on span "Posted by: [PERSON_NAME]" at bounding box center [1489, 133] width 92 height 9
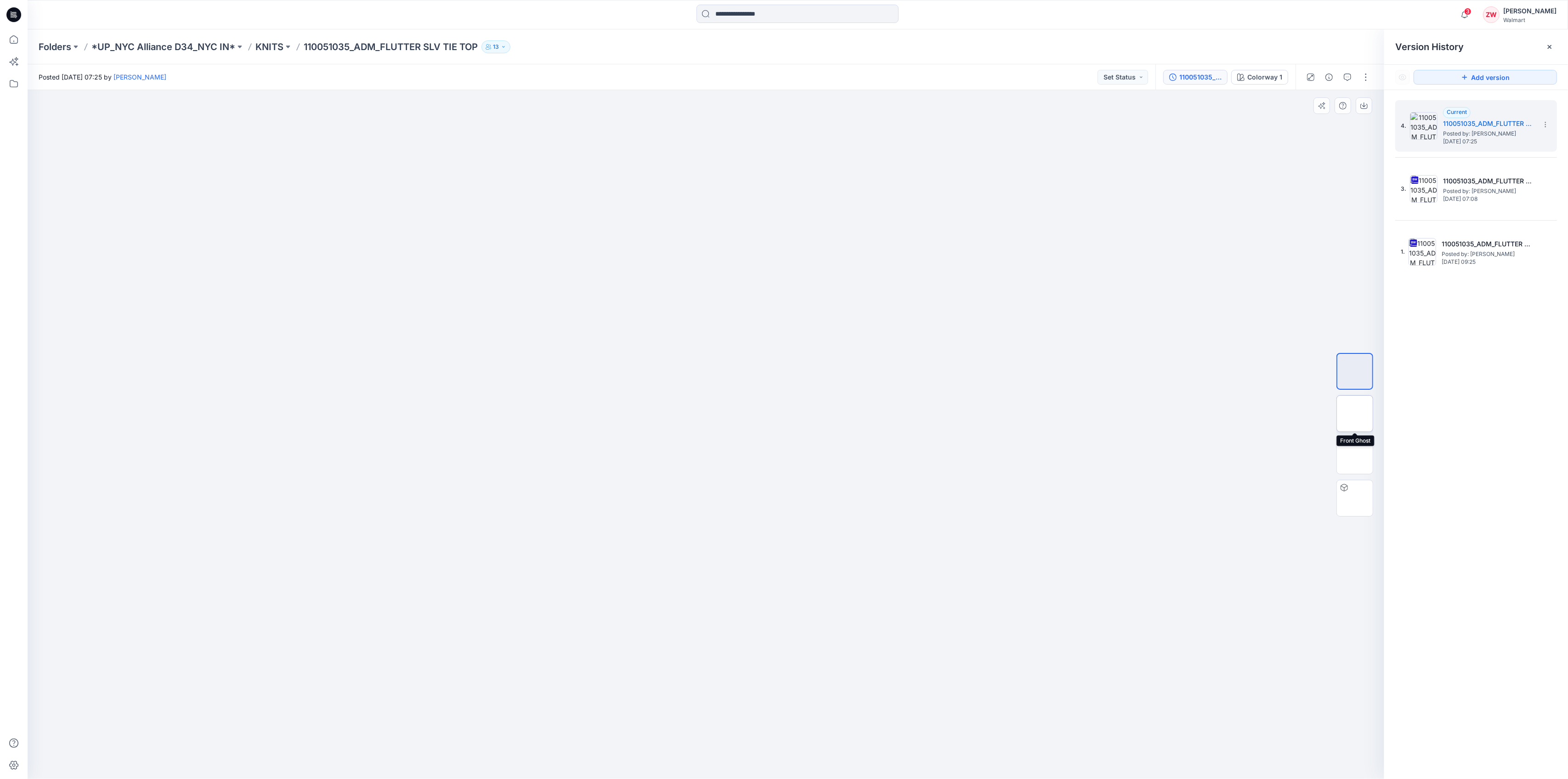
click at [1355, 414] on img at bounding box center [1355, 414] width 0 height 0
click at [1355, 456] on img at bounding box center [1355, 456] width 0 height 0
click at [1351, 406] on img at bounding box center [1354, 414] width 36 height 19
click at [1466, 196] on span "[DATE] 07:08" at bounding box center [1489, 199] width 92 height 7
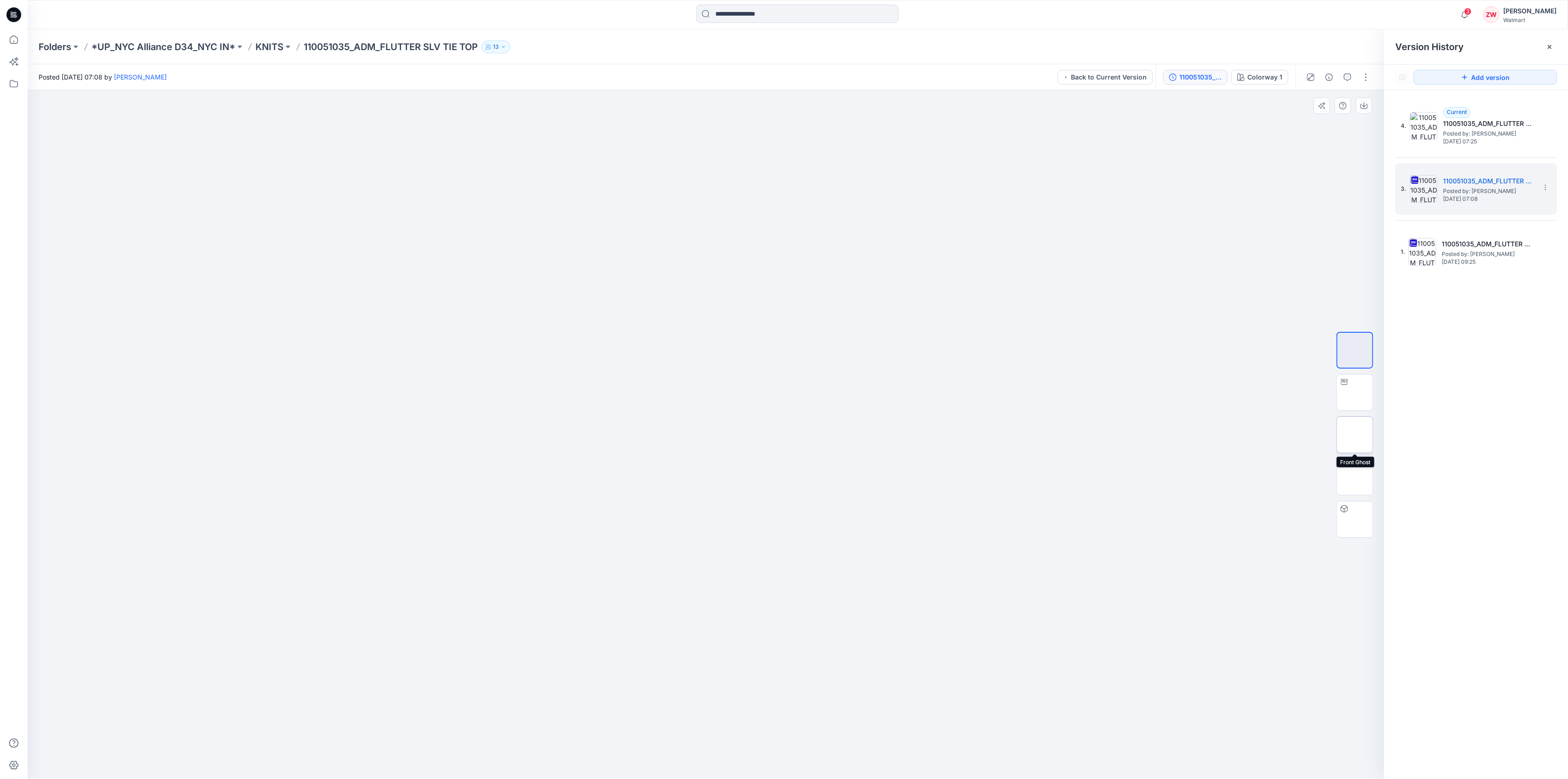
click at [1355, 435] on img at bounding box center [1355, 435] width 0 height 0
click at [1464, 133] on span "Posted by: [PERSON_NAME]" at bounding box center [1489, 133] width 92 height 9
click at [1462, 209] on div "3. 110051035_ADM_FLUTTER SLV TIE TOP-9-24 Posted by: [PERSON_NAME] [DATE] 07:08" at bounding box center [1469, 189] width 138 height 44
click at [1355, 435] on img at bounding box center [1355, 435] width 0 height 0
click at [1468, 119] on h5 "110051035_ADM_FLUTTER SLV TIE TOP-9-24" at bounding box center [1489, 124] width 92 height 11
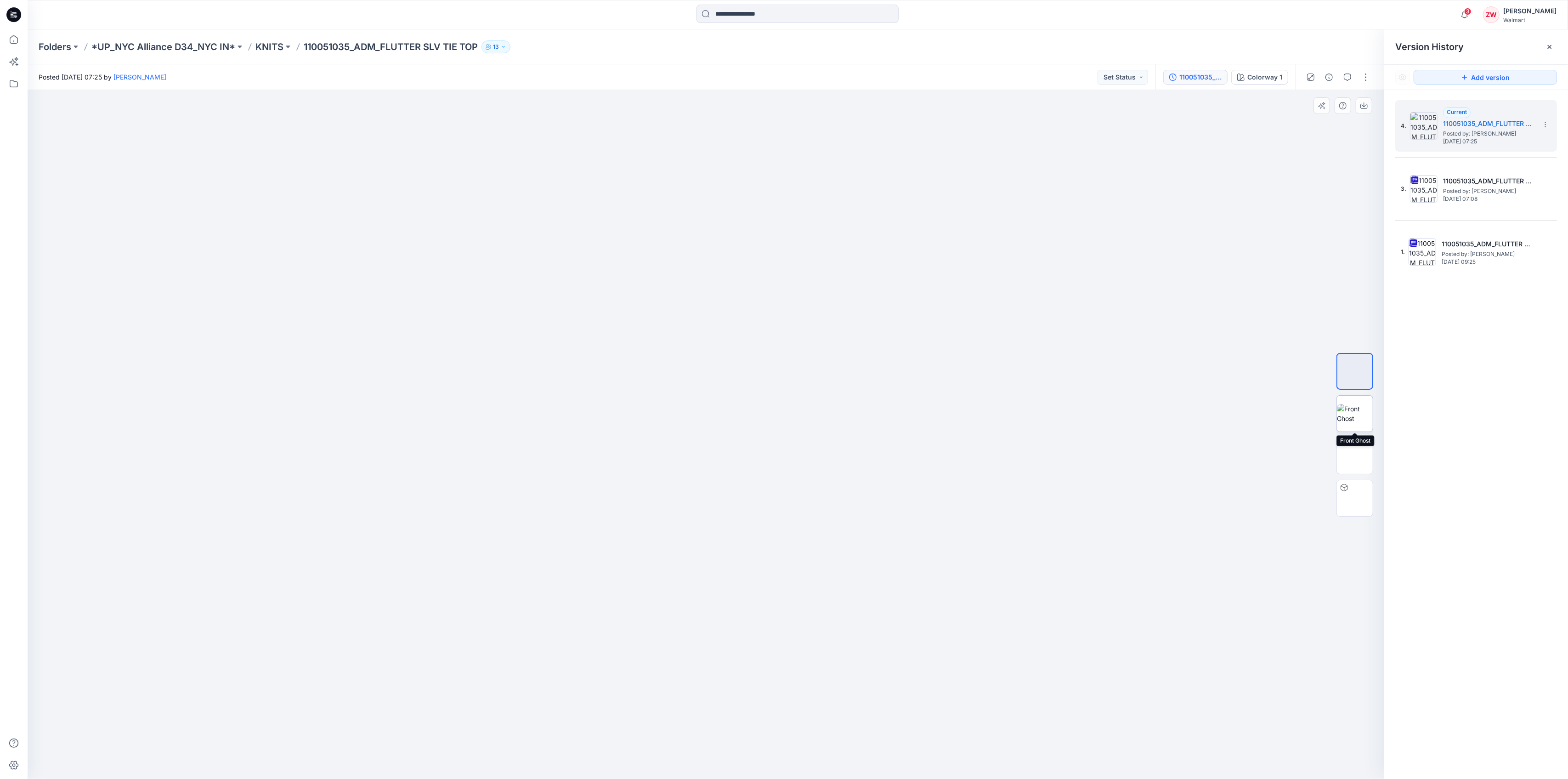
click at [1343, 404] on img at bounding box center [1354, 414] width 36 height 19
click at [1465, 186] on span "Posted by: [PERSON_NAME]" at bounding box center [1489, 191] width 92 height 9
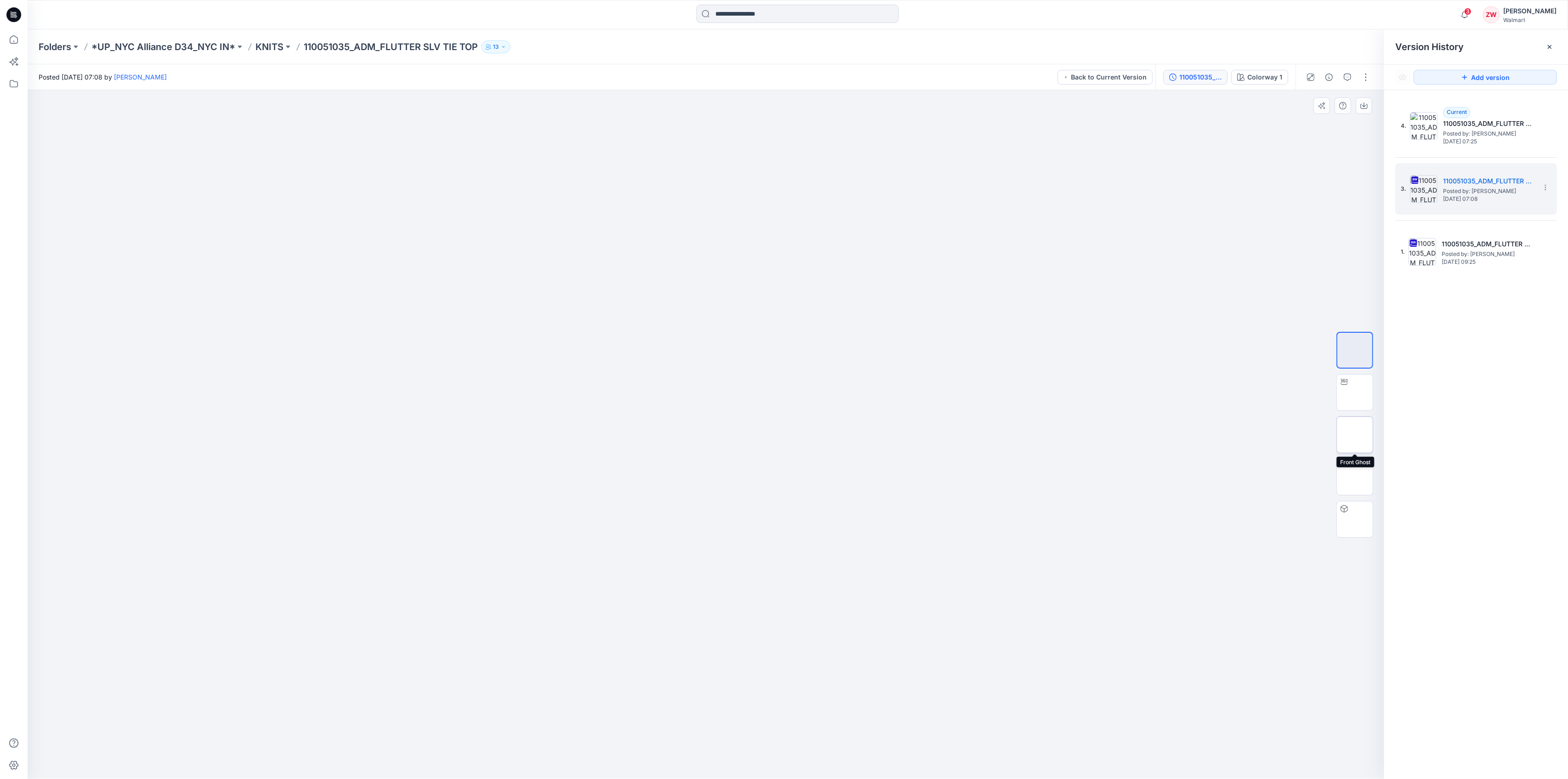
click at [1355, 435] on img at bounding box center [1355, 435] width 0 height 0
click at [1493, 124] on h5 "110051035_ADM_FLUTTER SLV TIE TOP-9-24" at bounding box center [1489, 124] width 92 height 11
click at [1493, 196] on span "[DATE] 07:08" at bounding box center [1489, 199] width 92 height 7
click at [1544, 188] on icon at bounding box center [1545, 188] width 7 height 7
click at [1505, 206] on span "Download Source BW File" at bounding box center [1499, 205] width 77 height 11
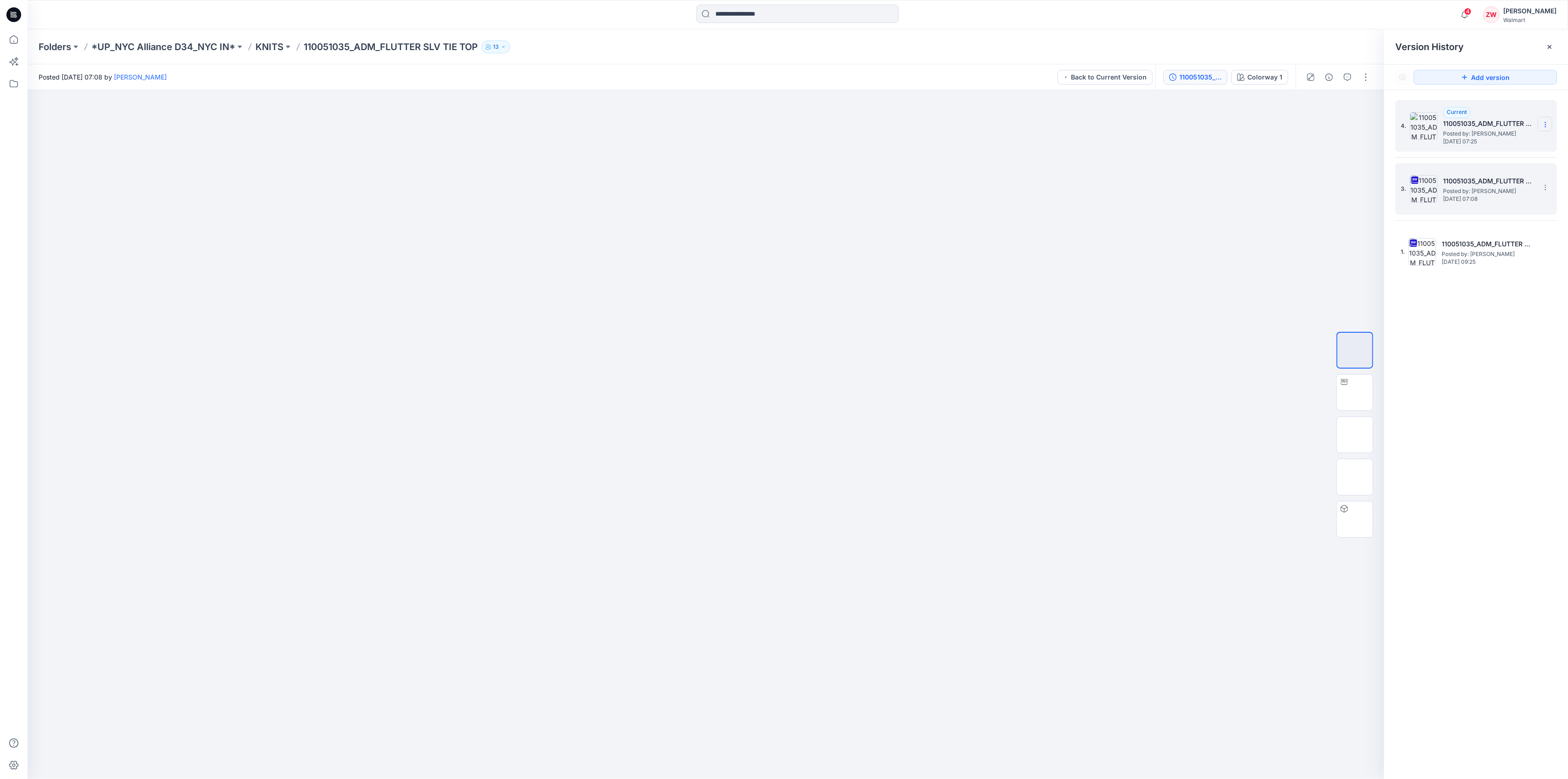
click at [1549, 124] on icon at bounding box center [1545, 125] width 7 height 7
click at [1485, 181] on span "Delete Version" at bounding box center [1482, 183] width 43 height 11
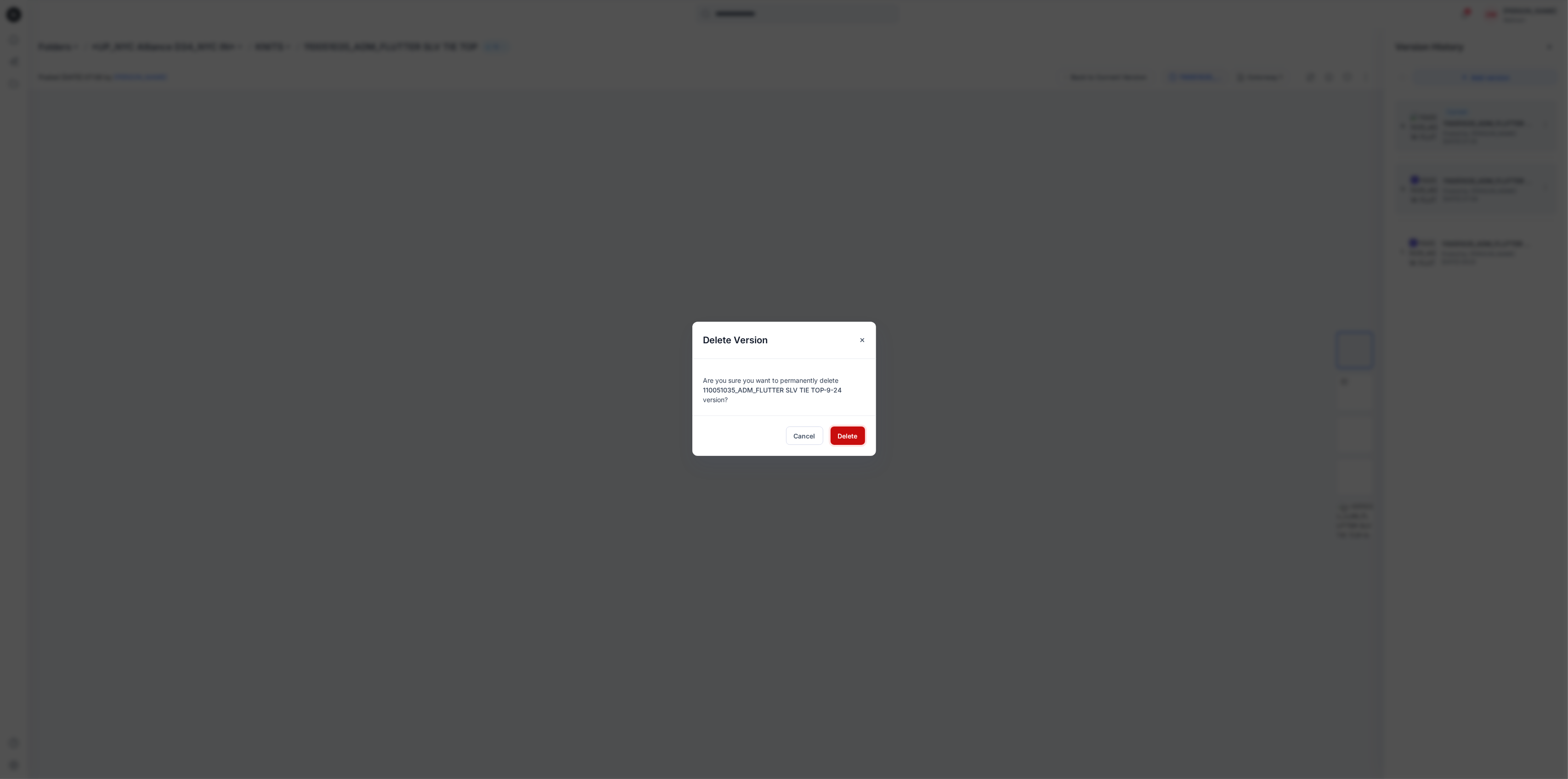
click at [836, 433] on button "Delete" at bounding box center [848, 435] width 35 height 18
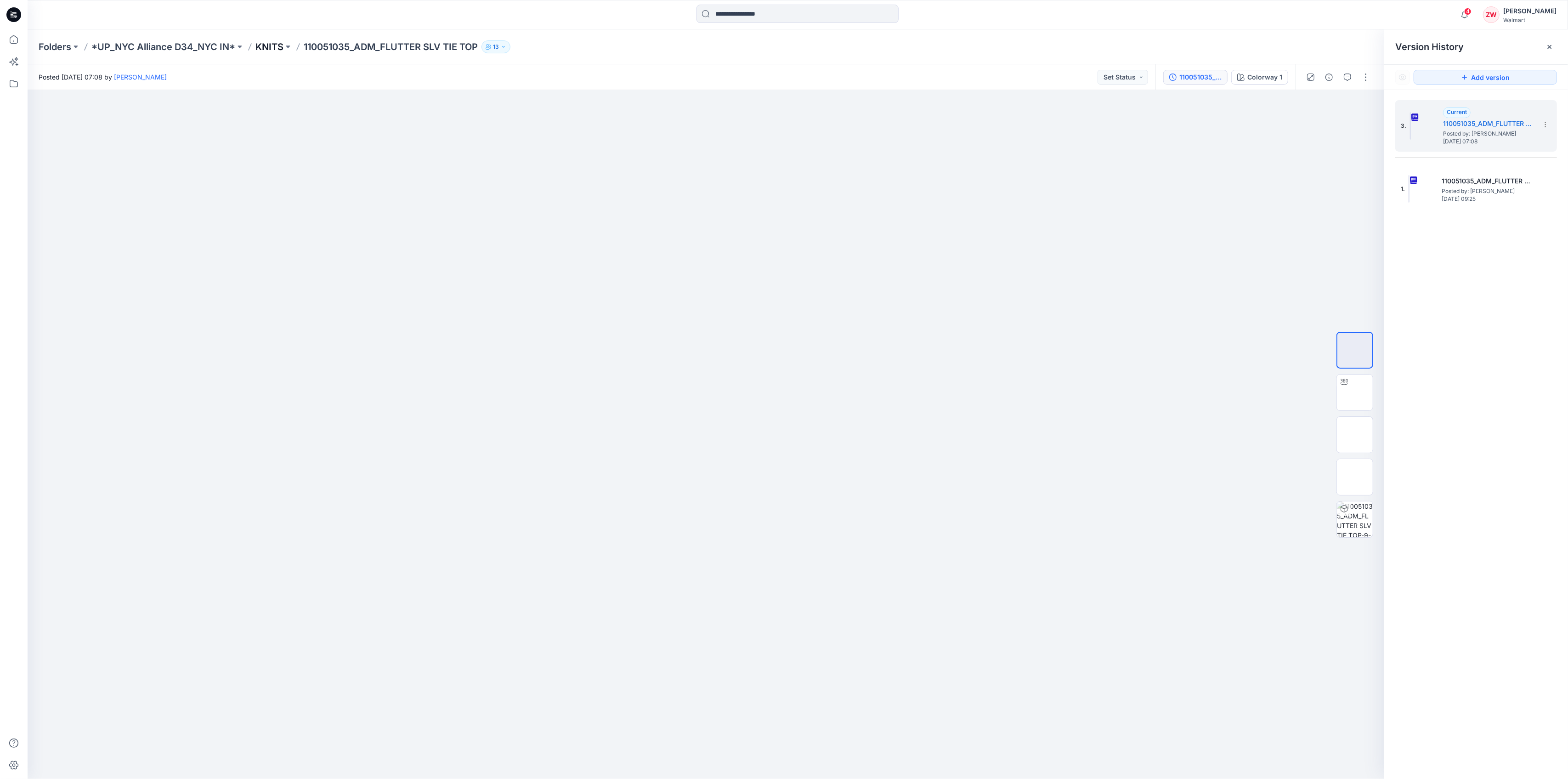
click at [277, 42] on p "KNITS" at bounding box center [270, 46] width 28 height 13
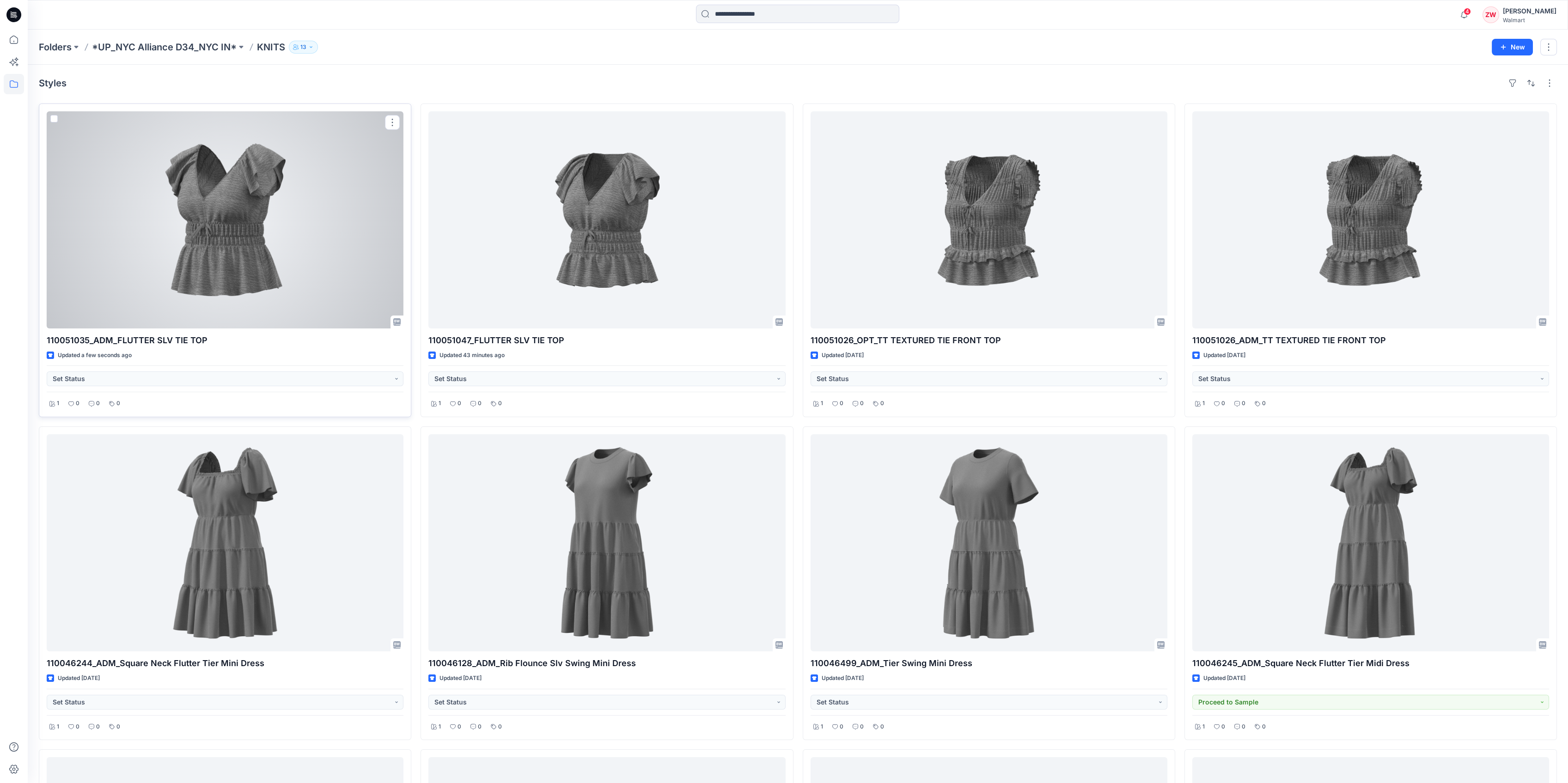
click at [208, 241] on div at bounding box center [225, 220] width 357 height 217
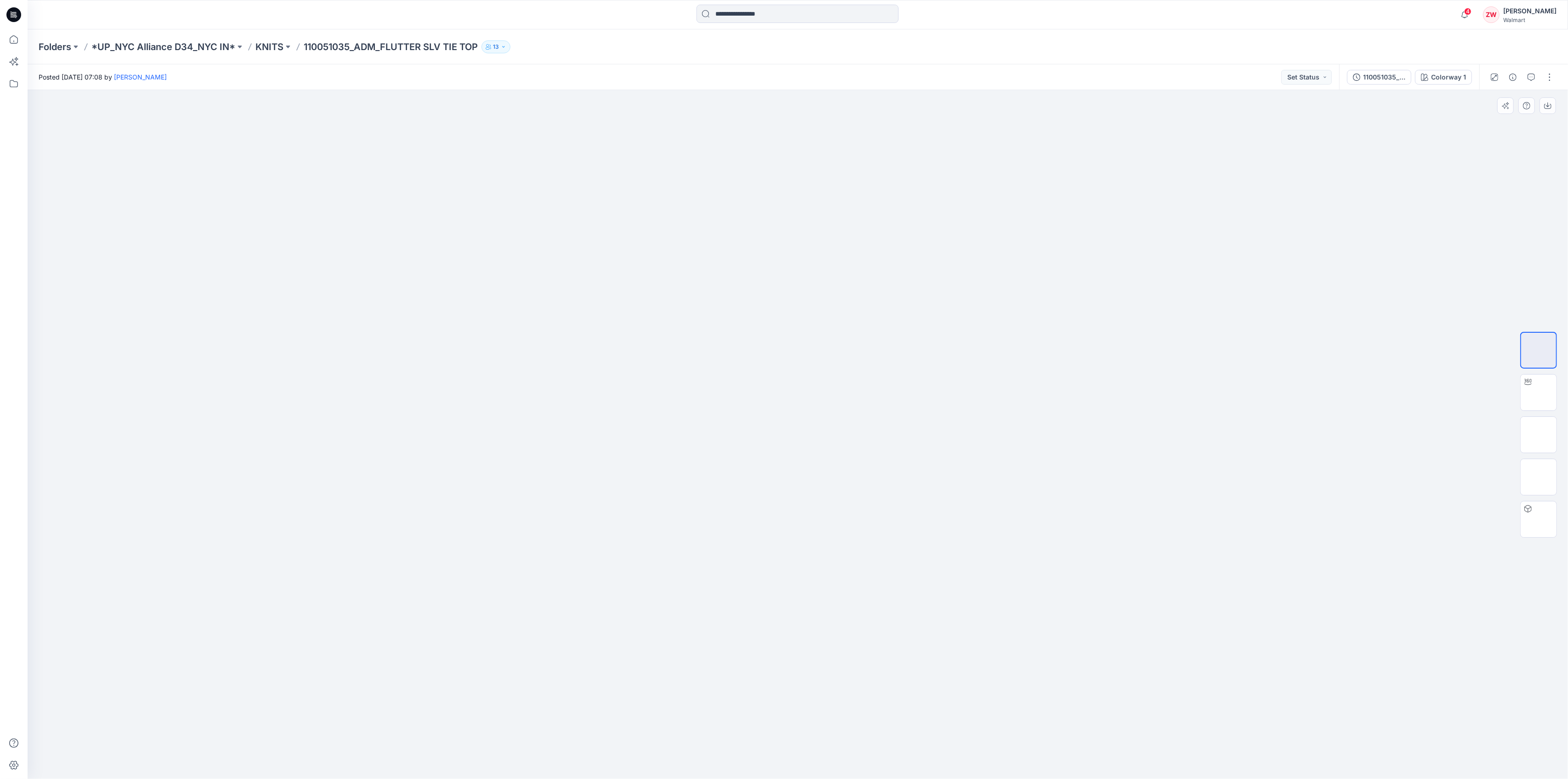
click at [1444, 351] on div at bounding box center [797, 434] width 1541 height 689
